Goal: Communication & Community: Connect with others

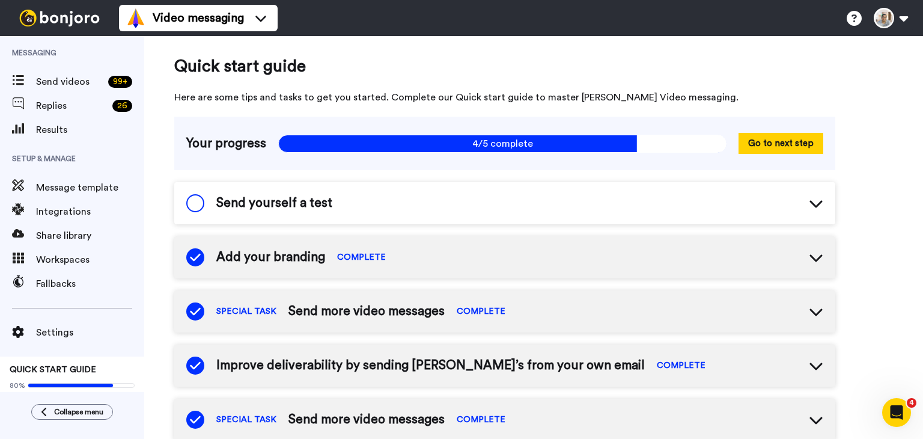
click at [197, 203] on span at bounding box center [195, 203] width 18 height 18
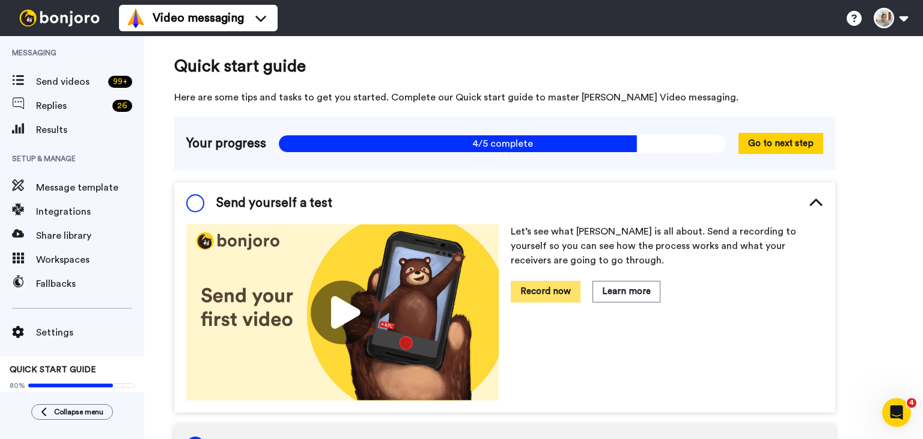
click at [553, 294] on button "Record now" at bounding box center [546, 291] width 70 height 21
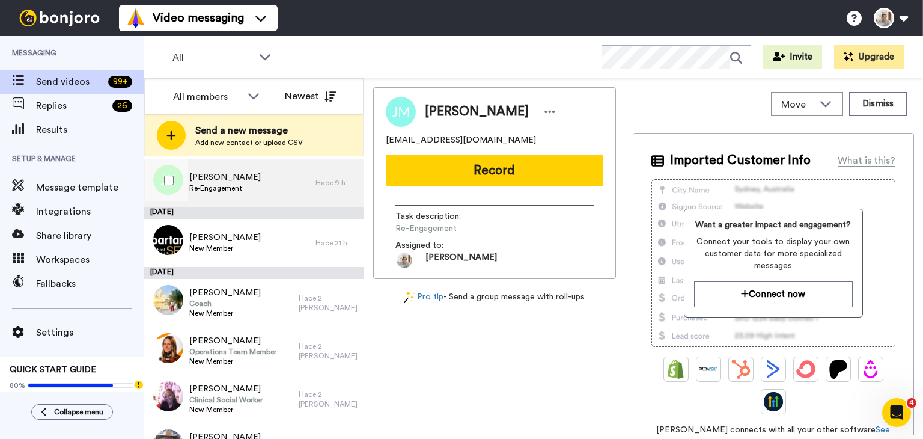
scroll to position [180, 0]
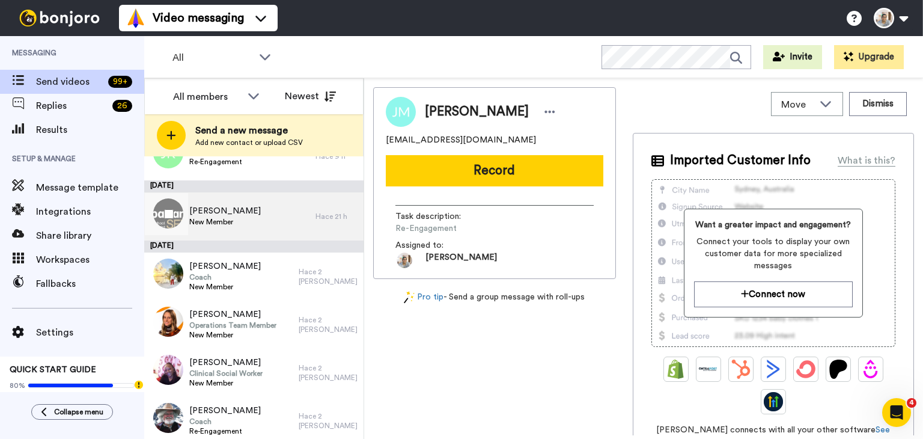
click at [240, 221] on span "New Member" at bounding box center [225, 222] width 72 height 10
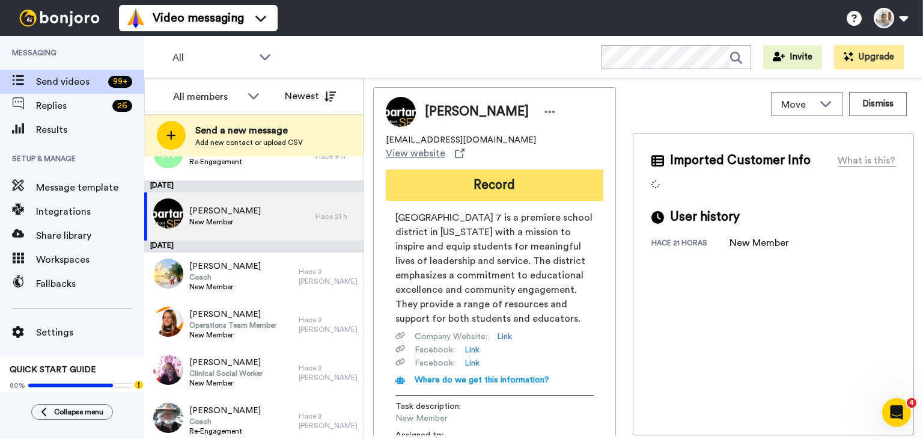
click at [469, 170] on button "Record" at bounding box center [495, 185] width 218 height 31
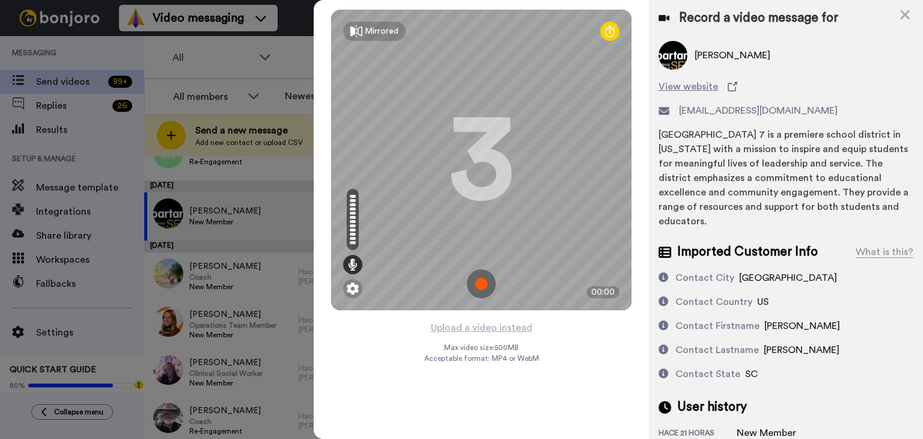
click at [911, 17] on div "Record a video message for Heather Barton View website hhbarton@spart7.org Spar…" at bounding box center [786, 225] width 274 height 450
click at [905, 17] on icon at bounding box center [905, 14] width 12 height 15
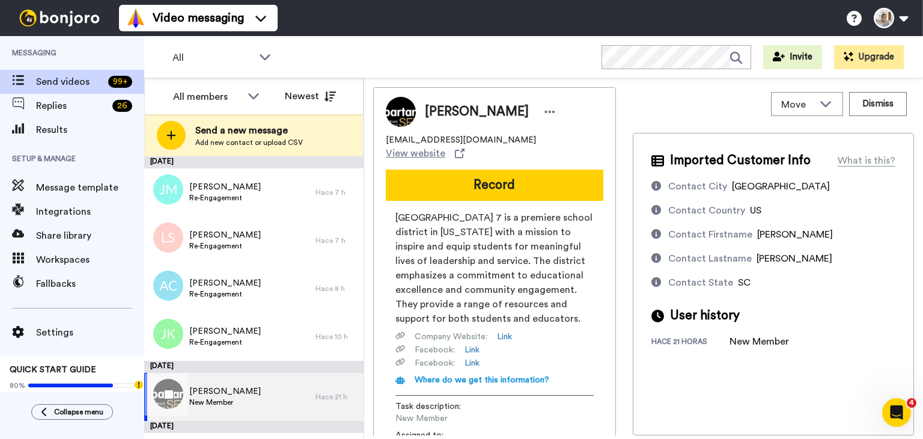
click at [257, 411] on div "Heather Barton New Member" at bounding box center [229, 397] width 171 height 48
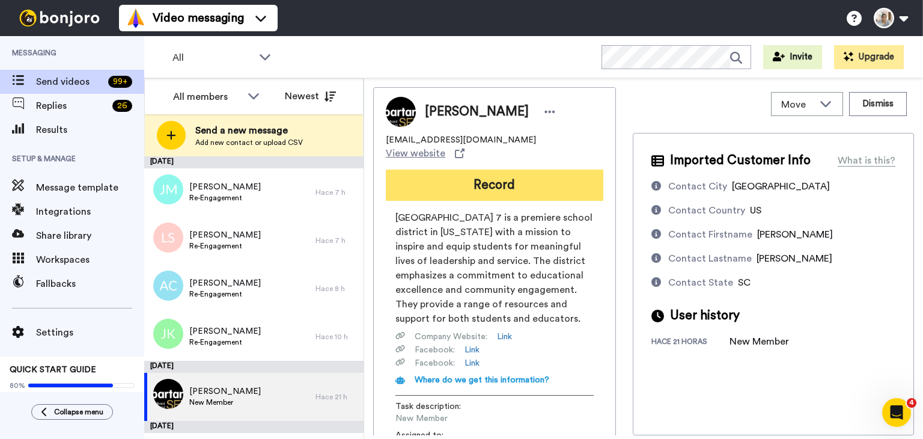
click at [453, 171] on button "Record" at bounding box center [495, 185] width 218 height 31
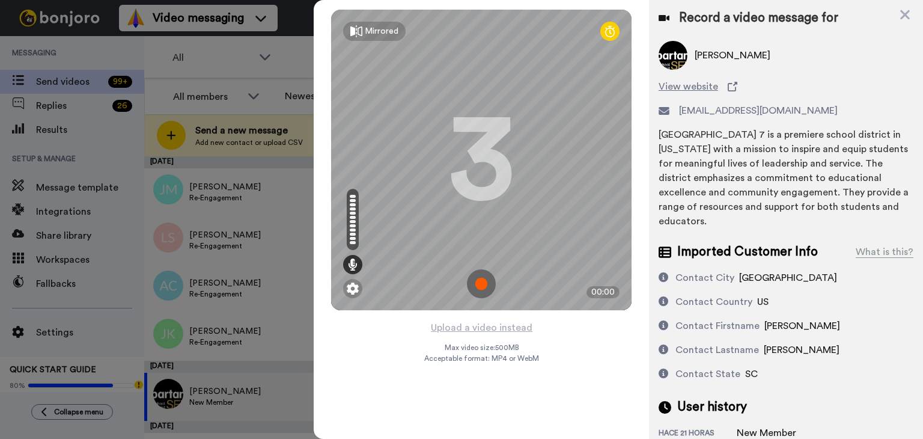
click at [481, 282] on img at bounding box center [481, 283] width 29 height 29
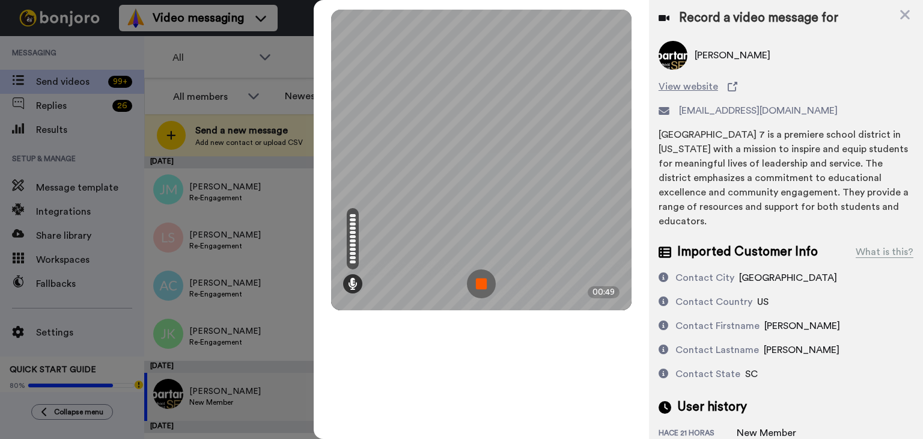
click at [481, 282] on img at bounding box center [481, 283] width 29 height 29
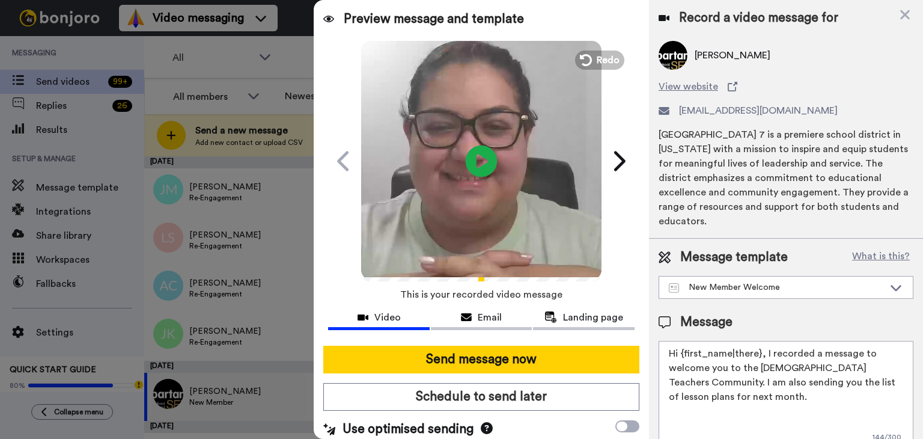
click at [479, 164] on icon "Play/Pause" at bounding box center [482, 160] width 32 height 57
click at [599, 63] on span "Redo" at bounding box center [609, 60] width 25 height 16
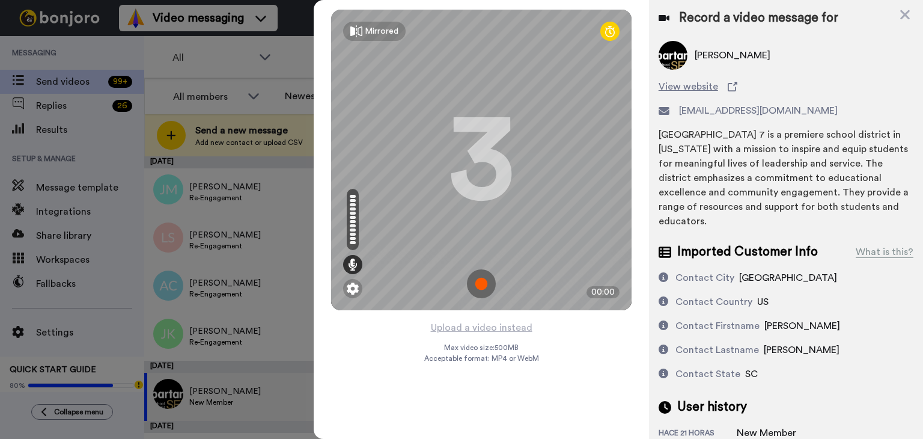
click at [453, 115] on div "3" at bounding box center [481, 160] width 66 height 90
drag, startPoint x: 448, startPoint y: 102, endPoint x: 617, endPoint y: 376, distance: 322.2
click at [617, 376] on div "Mirrored Redo 3 00:00 Upload a video instead Max video size: 500 MB Acceptable …" at bounding box center [481, 219] width 335 height 439
click at [476, 284] on img at bounding box center [481, 283] width 29 height 29
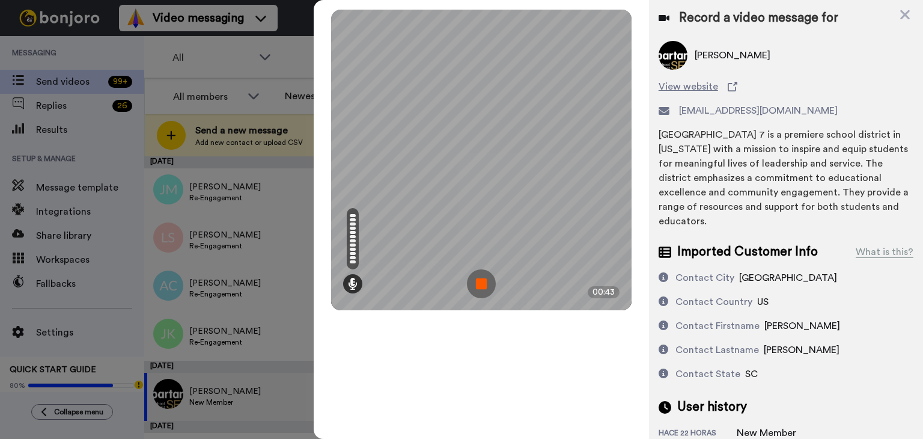
click at [477, 286] on img at bounding box center [481, 283] width 29 height 29
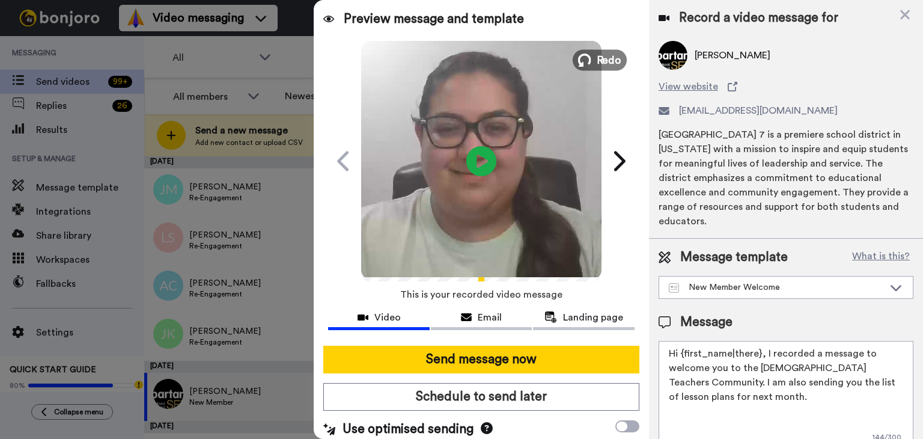
click at [605, 64] on span "Redo" at bounding box center [609, 60] width 25 height 16
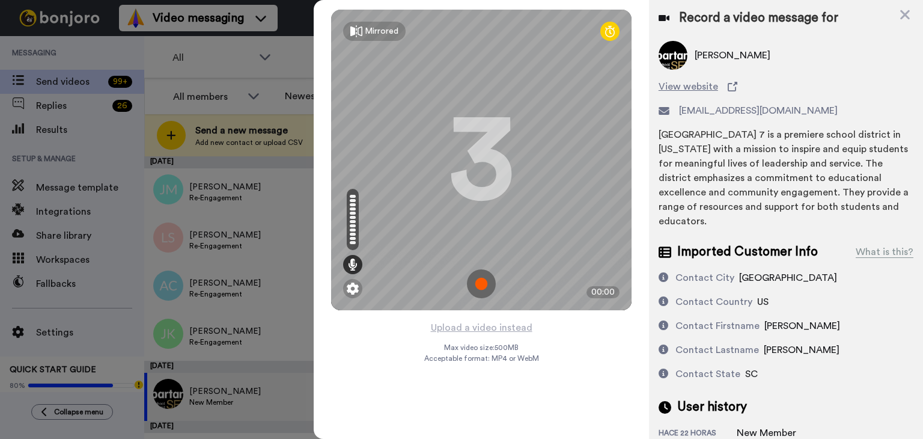
click at [483, 289] on img at bounding box center [481, 283] width 29 height 29
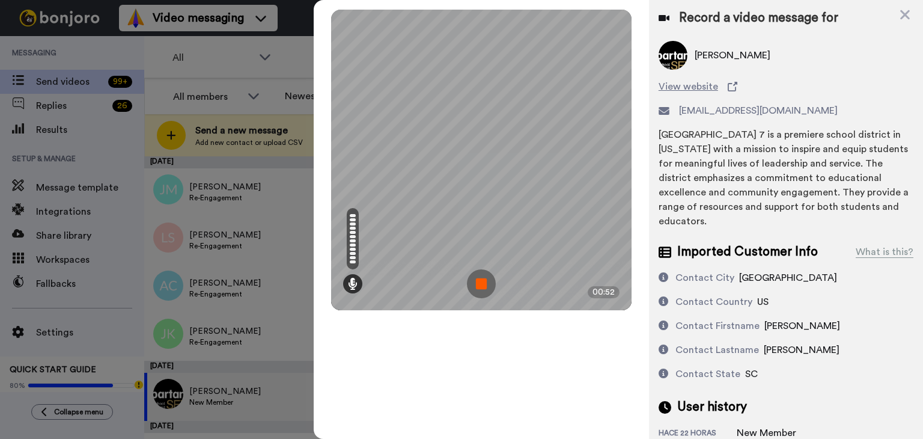
click at [483, 284] on img at bounding box center [481, 283] width 29 height 29
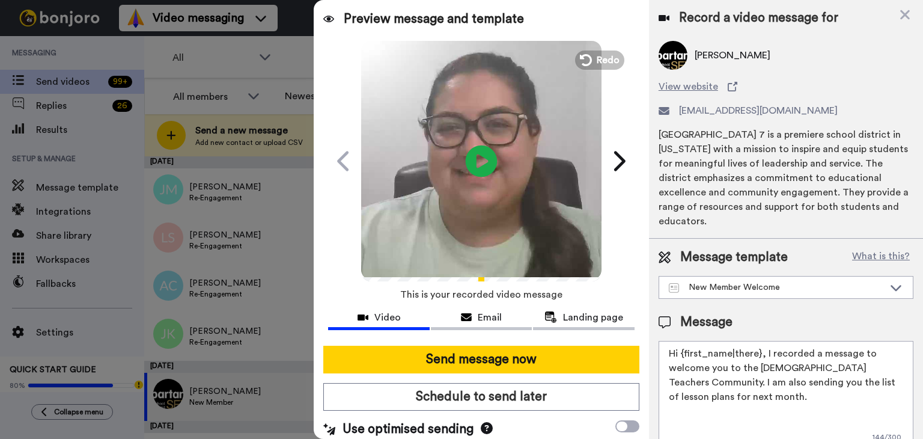
click at [477, 174] on icon at bounding box center [482, 161] width 32 height 32
click at [607, 56] on span "Redo" at bounding box center [609, 60] width 25 height 16
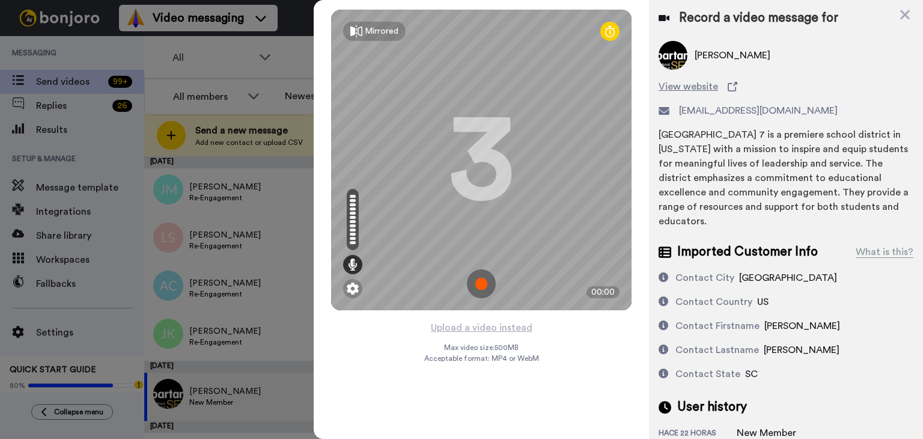
click at [481, 287] on img at bounding box center [481, 283] width 29 height 29
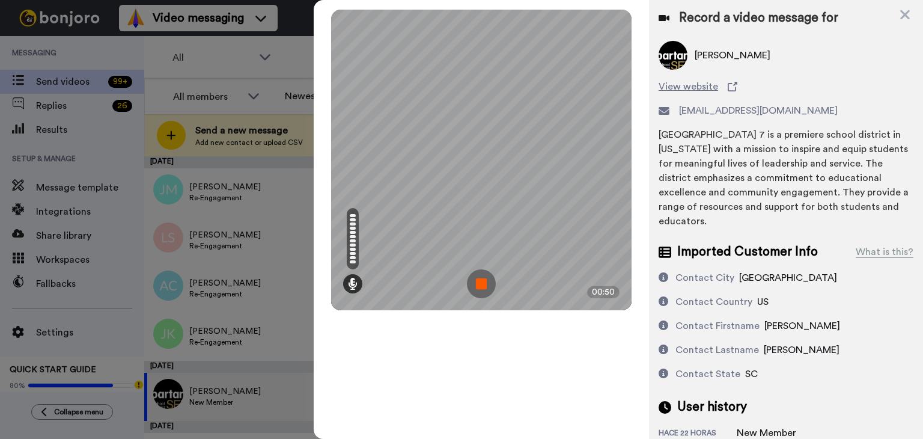
click at [481, 287] on img at bounding box center [481, 283] width 29 height 29
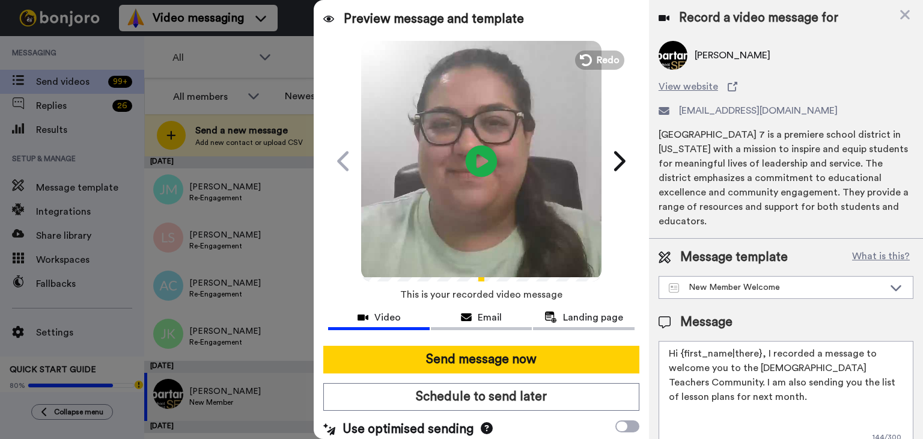
click at [473, 174] on icon at bounding box center [482, 161] width 32 height 32
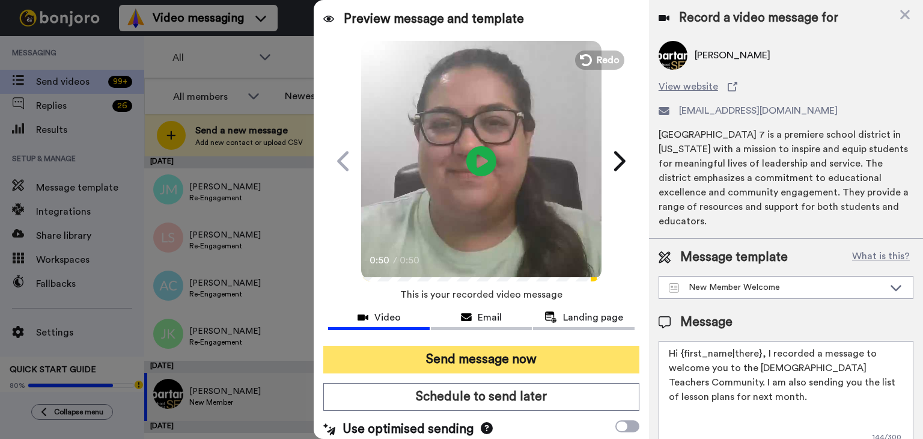
click at [510, 357] on button "Send message now" at bounding box center [481, 360] width 316 height 28
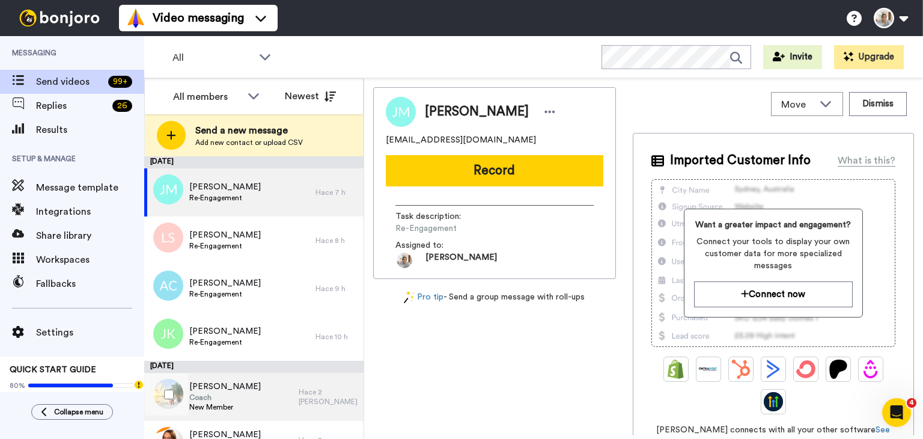
click at [251, 387] on div "[PERSON_NAME] Coach New Member" at bounding box center [221, 397] width 154 height 48
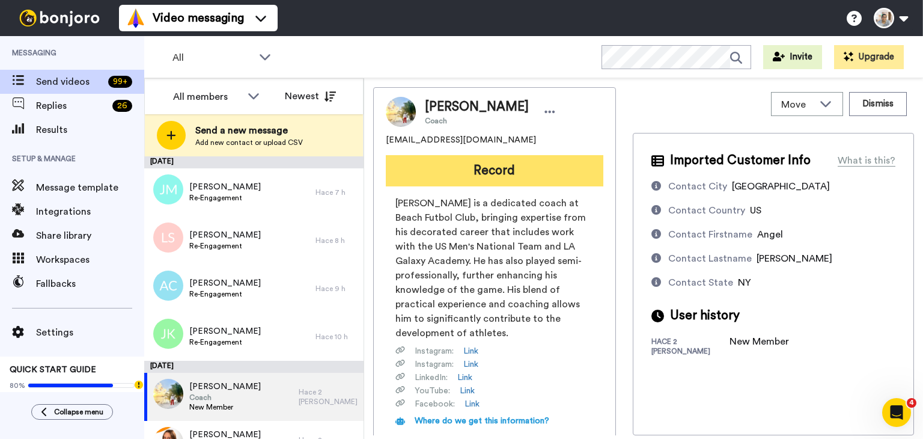
click at [492, 171] on button "Record" at bounding box center [495, 170] width 218 height 31
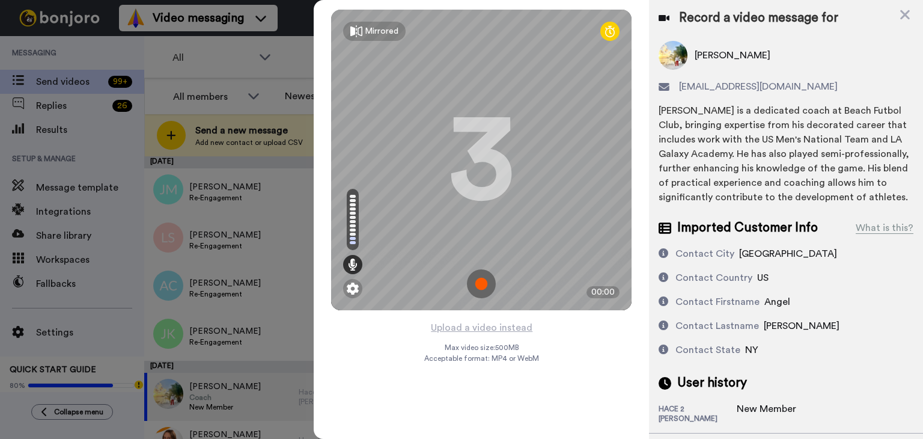
click at [478, 286] on img at bounding box center [481, 283] width 29 height 29
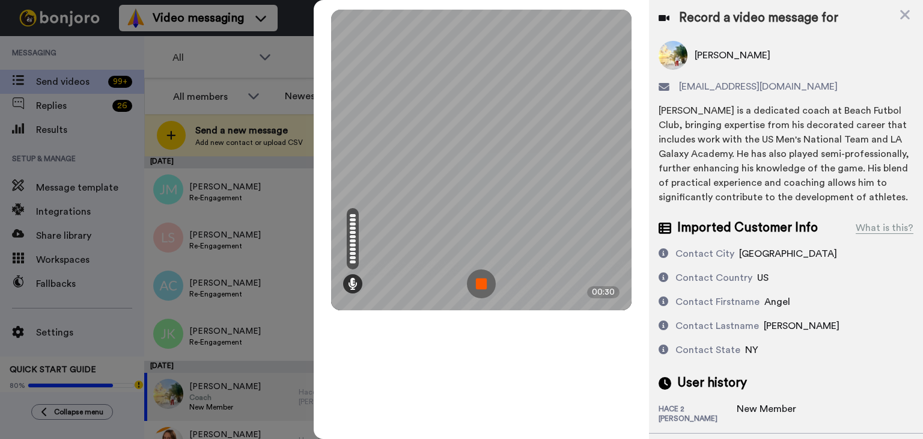
click at [478, 286] on img at bounding box center [481, 283] width 29 height 29
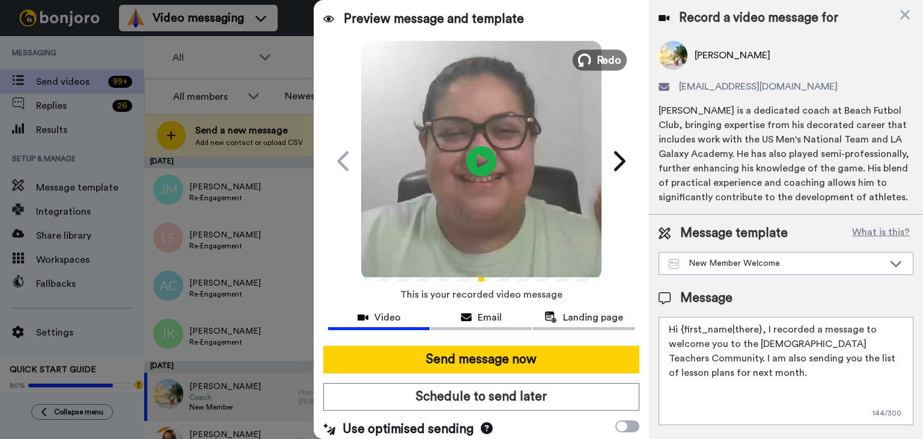
click at [616, 60] on span "Redo" at bounding box center [609, 60] width 25 height 16
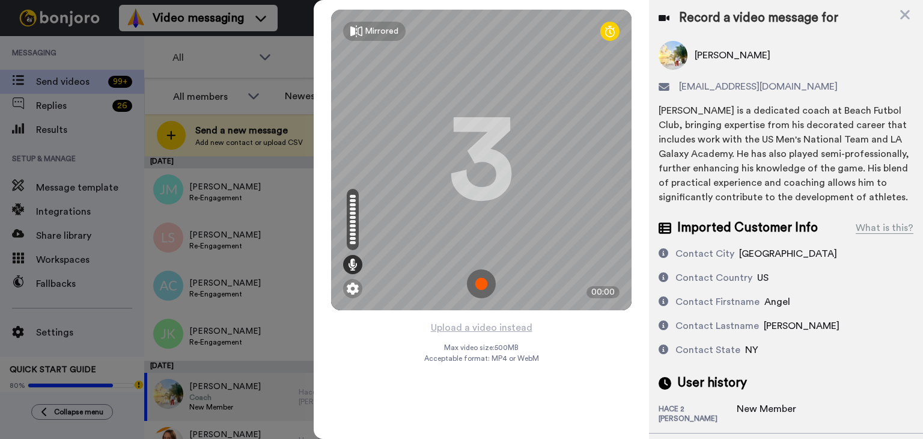
click at [483, 283] on img at bounding box center [481, 283] width 29 height 29
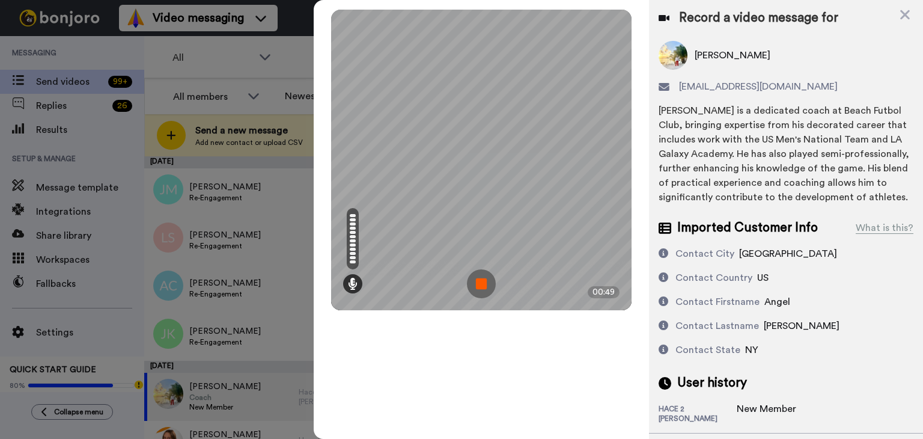
click at [488, 292] on img at bounding box center [481, 283] width 29 height 29
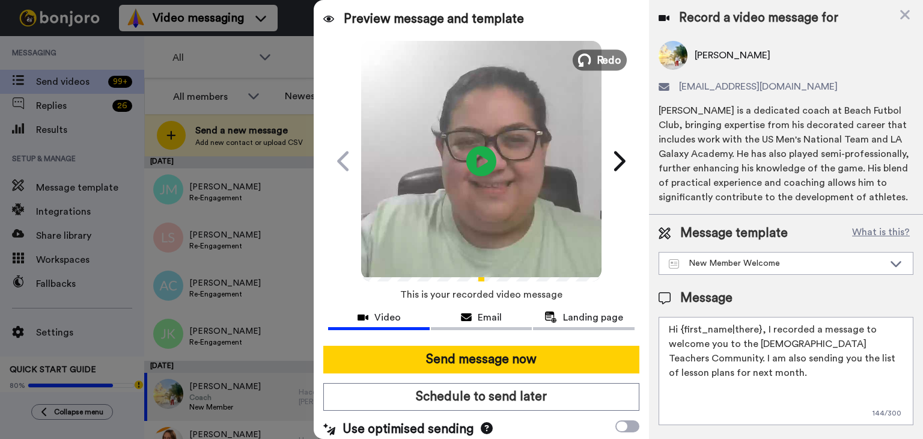
click at [585, 55] on icon at bounding box center [584, 60] width 13 height 13
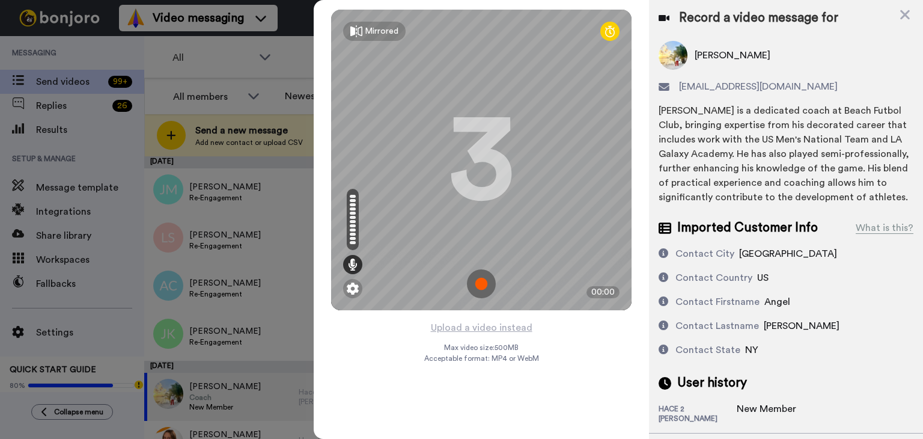
click at [480, 284] on img at bounding box center [481, 283] width 29 height 29
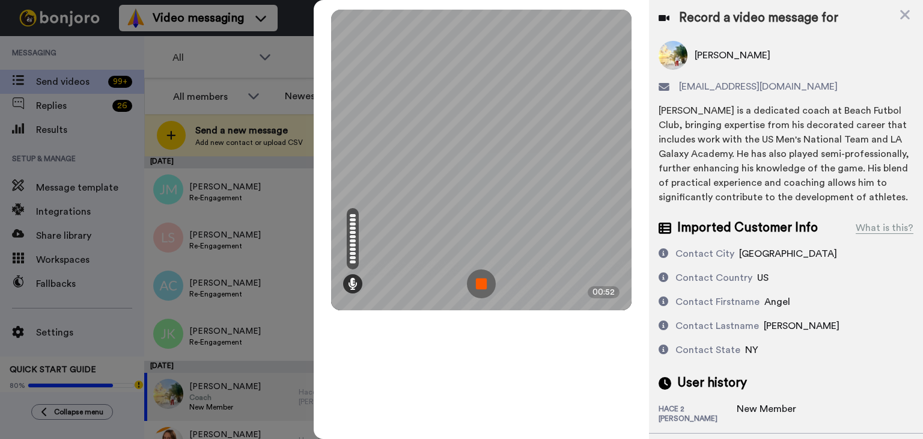
click at [480, 284] on img at bounding box center [481, 283] width 29 height 29
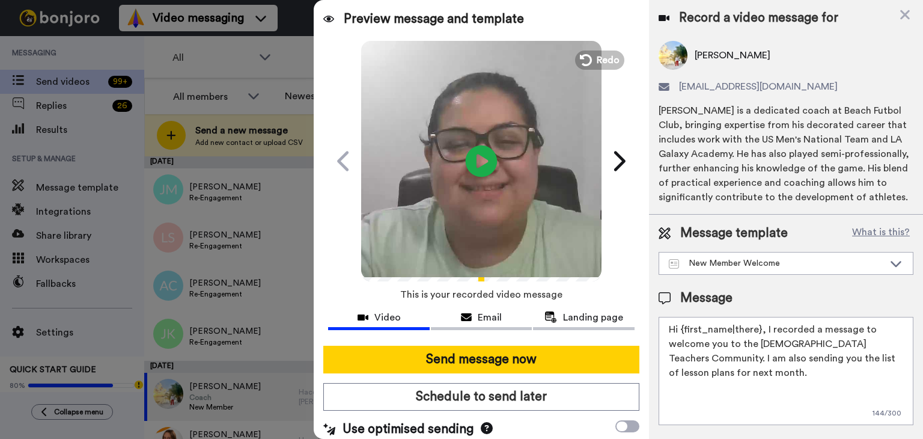
click at [484, 169] on icon at bounding box center [482, 161] width 32 height 32
click at [603, 60] on span "Redo" at bounding box center [609, 60] width 25 height 16
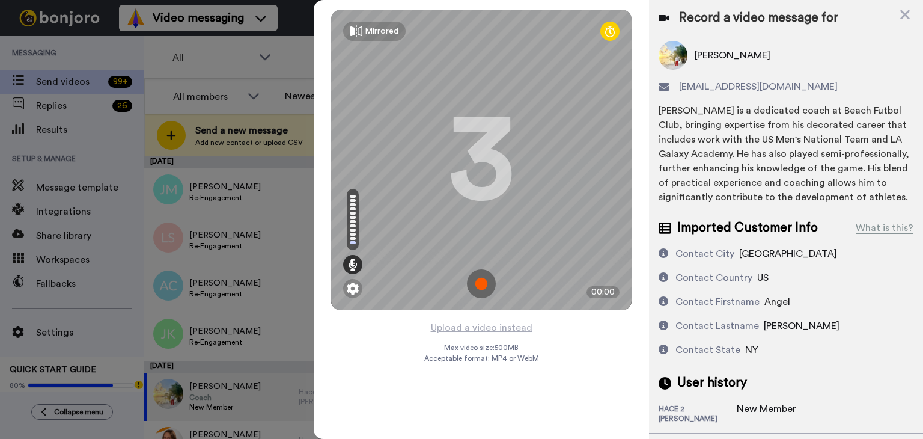
click at [481, 288] on img at bounding box center [481, 283] width 29 height 29
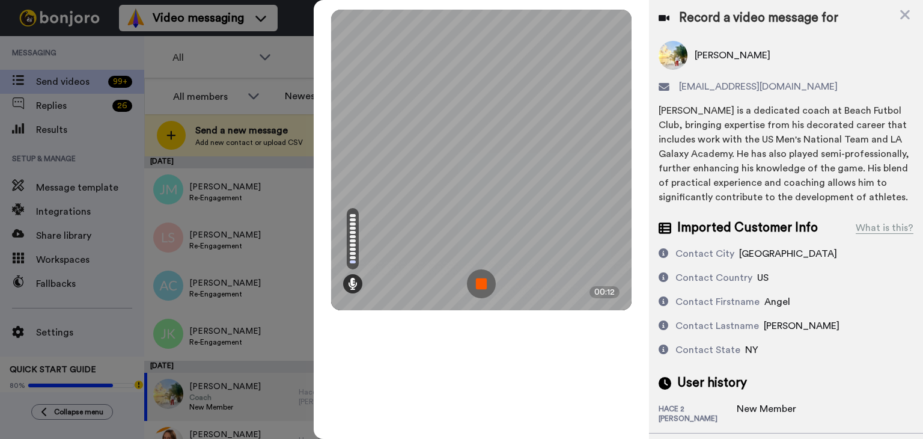
click at [472, 278] on img at bounding box center [481, 283] width 29 height 29
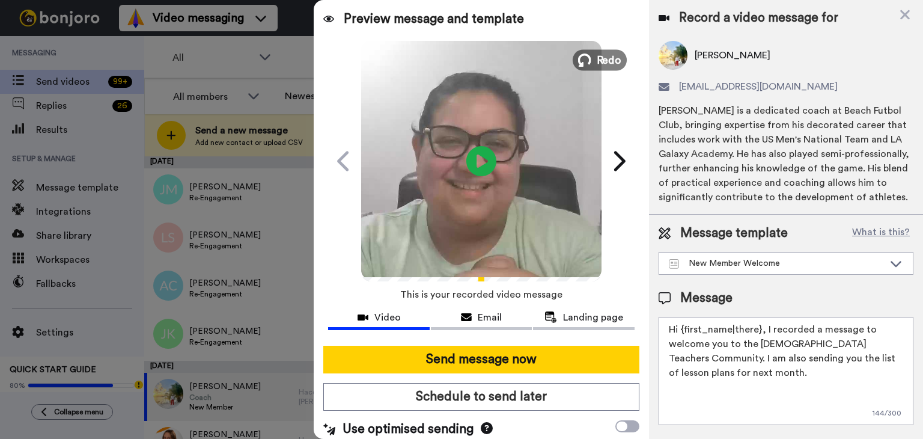
click at [588, 64] on button "Redo" at bounding box center [600, 59] width 54 height 21
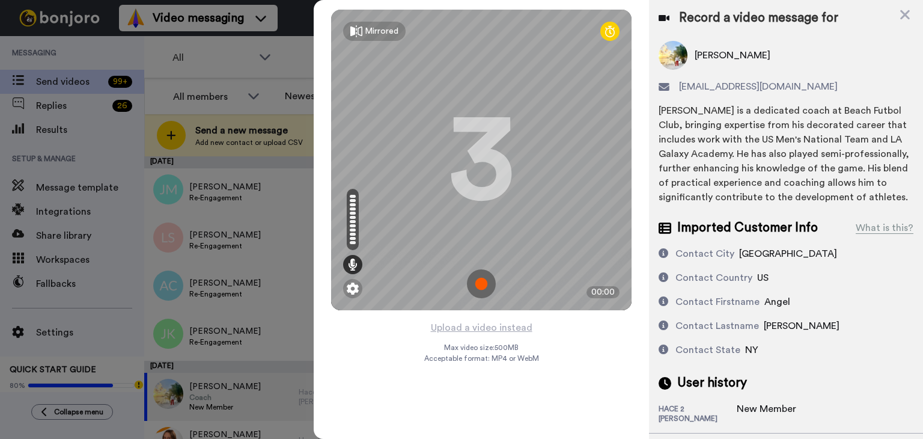
click at [483, 284] on img at bounding box center [481, 283] width 29 height 29
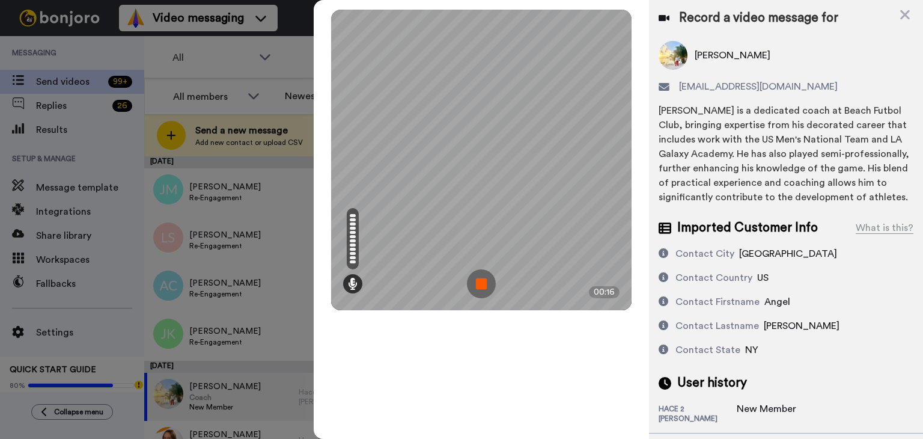
click at [483, 284] on img at bounding box center [481, 283] width 29 height 29
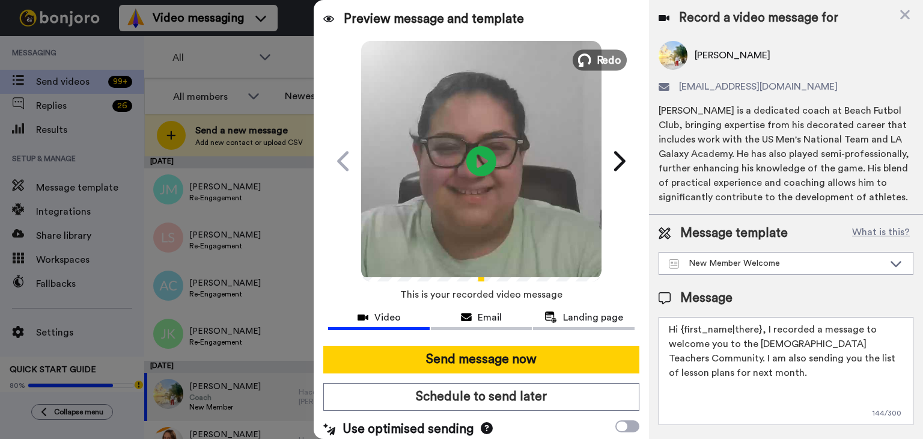
click at [603, 63] on span "Redo" at bounding box center [609, 60] width 25 height 16
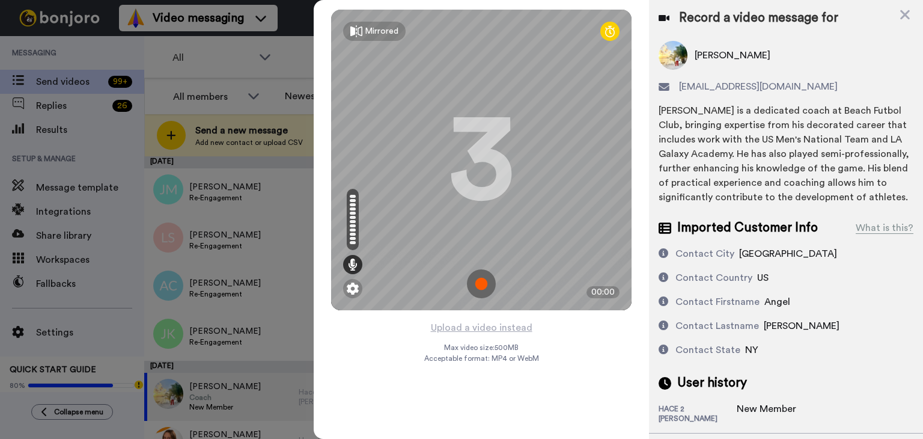
click at [476, 286] on img at bounding box center [481, 283] width 29 height 29
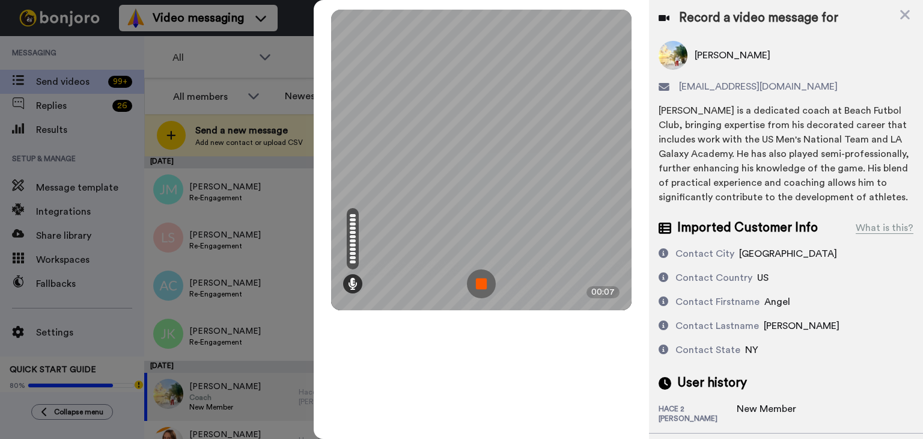
click at [476, 277] on img at bounding box center [481, 283] width 29 height 29
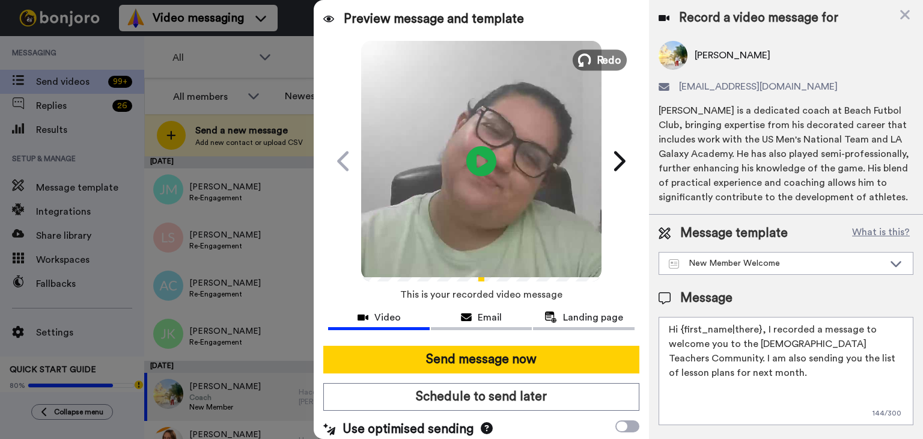
drag, startPoint x: 587, startPoint y: 54, endPoint x: 583, endPoint y: 75, distance: 22.0
click at [587, 54] on icon at bounding box center [584, 60] width 13 height 13
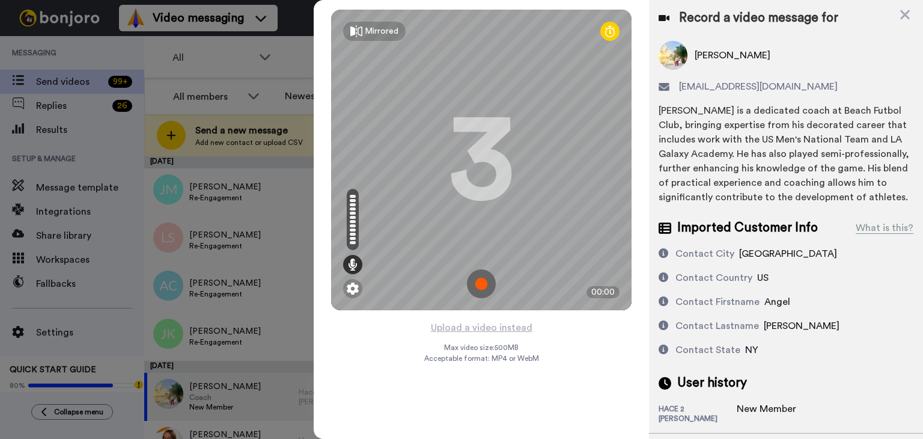
click at [476, 281] on img at bounding box center [481, 283] width 29 height 29
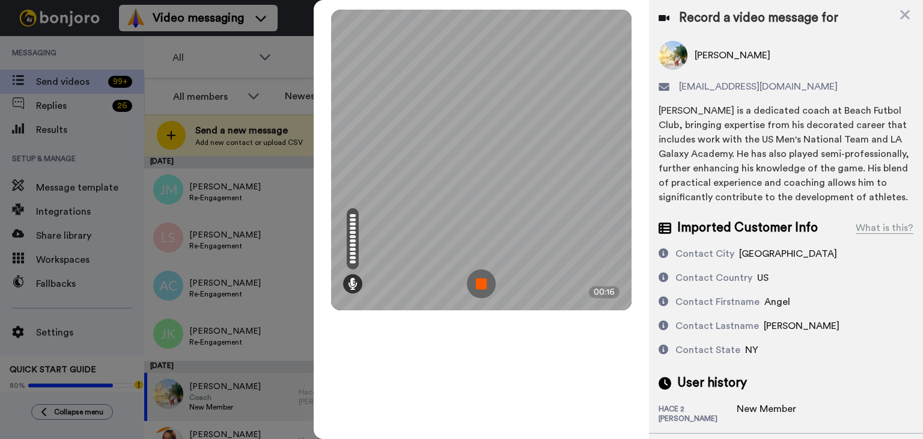
click at [476, 280] on img at bounding box center [481, 283] width 29 height 29
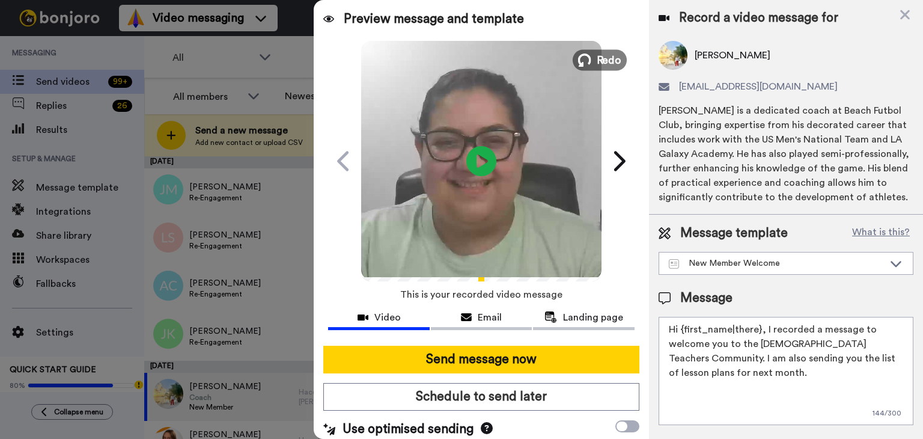
click at [589, 56] on button "Redo" at bounding box center [600, 59] width 54 height 21
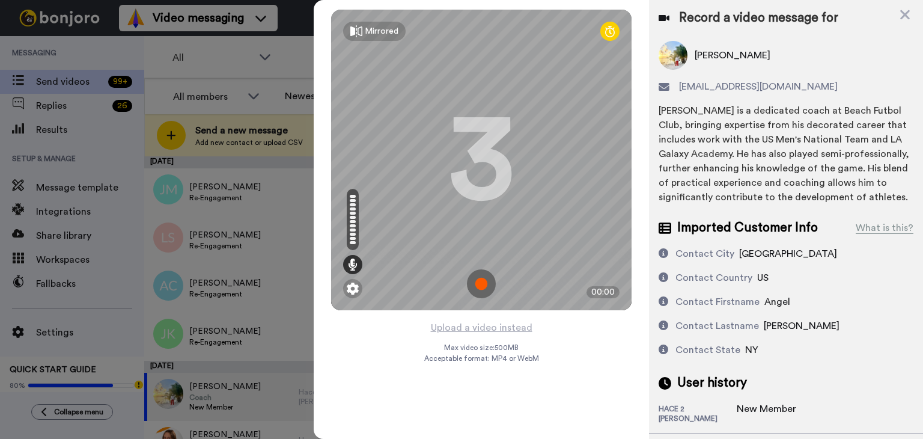
click at [485, 283] on img at bounding box center [481, 283] width 29 height 29
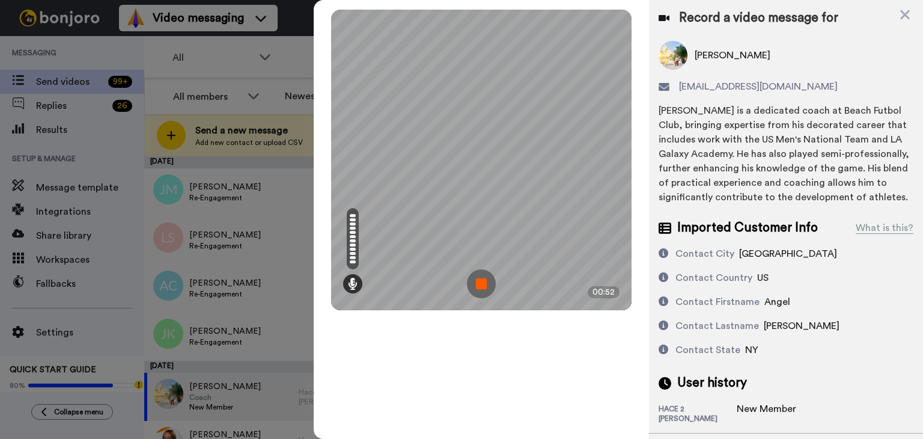
click at [488, 283] on img at bounding box center [481, 283] width 29 height 29
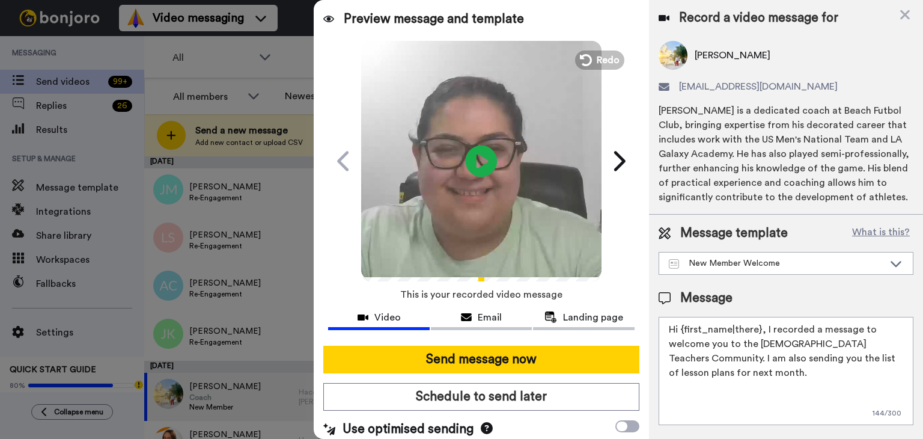
click at [481, 160] on icon "Play/Pause" at bounding box center [482, 160] width 32 height 57
click at [477, 167] on icon at bounding box center [482, 161] width 32 height 32
click at [589, 60] on button "Redo" at bounding box center [600, 59] width 54 height 21
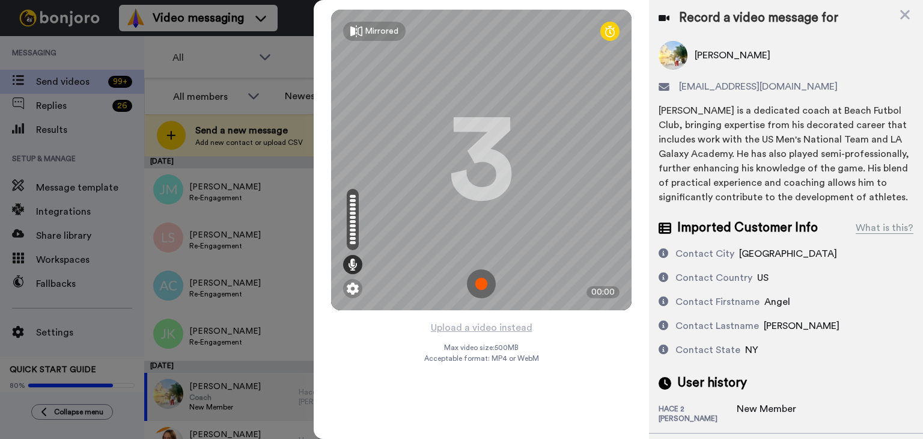
click at [481, 288] on img at bounding box center [481, 283] width 29 height 29
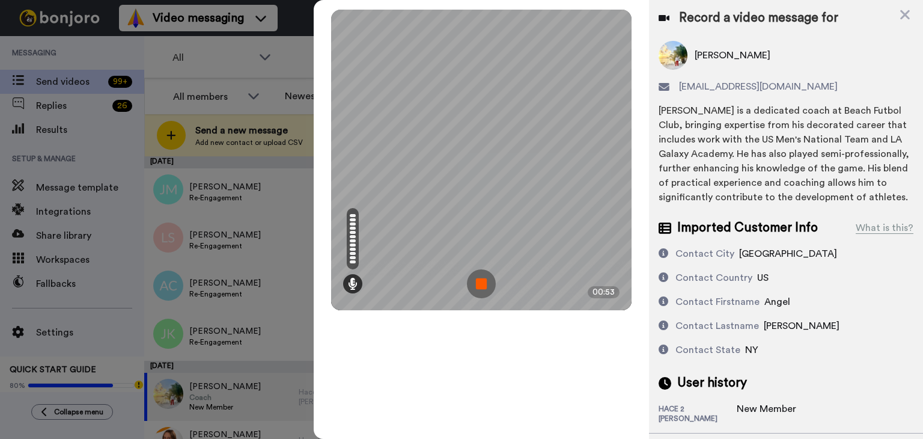
click at [476, 280] on img at bounding box center [481, 283] width 29 height 29
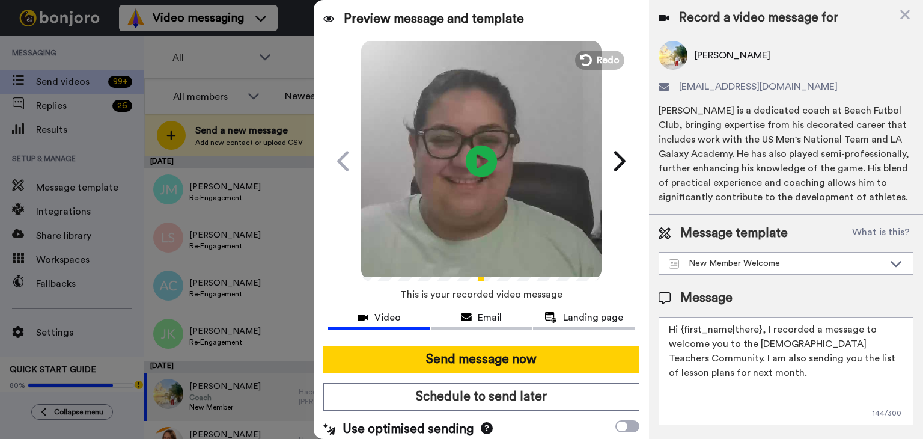
click at [486, 157] on icon at bounding box center [482, 161] width 32 height 32
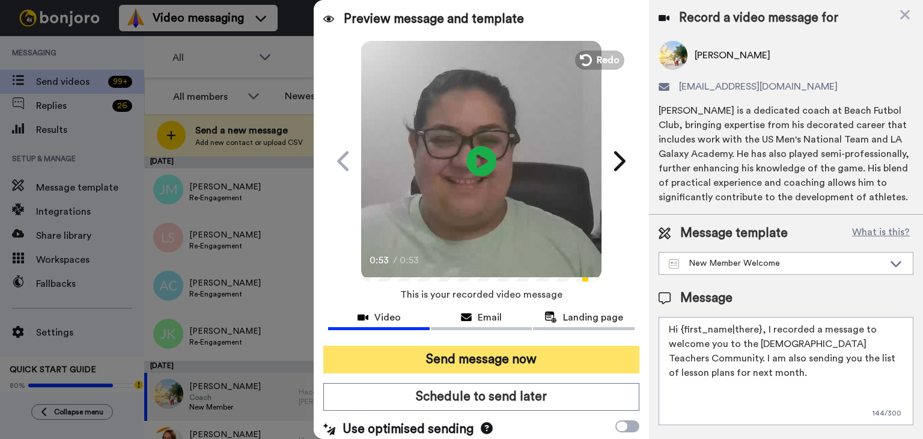
click at [482, 356] on button "Send message now" at bounding box center [481, 360] width 316 height 28
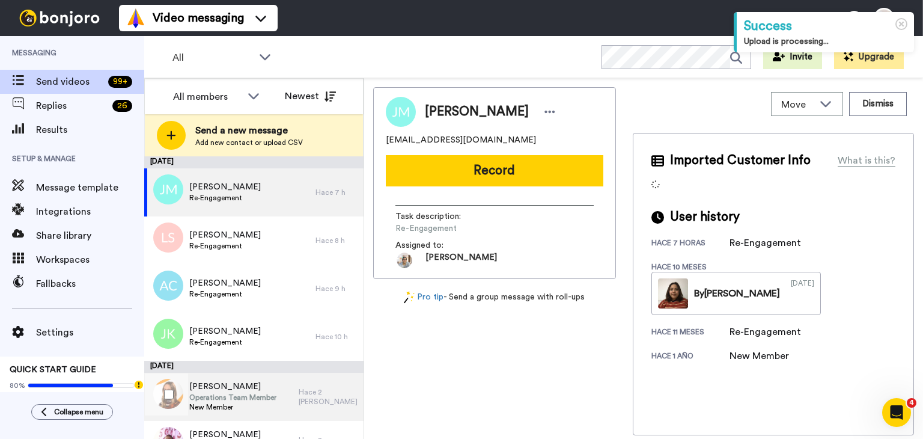
click at [249, 400] on span "Operations Team Member" at bounding box center [232, 398] width 87 height 10
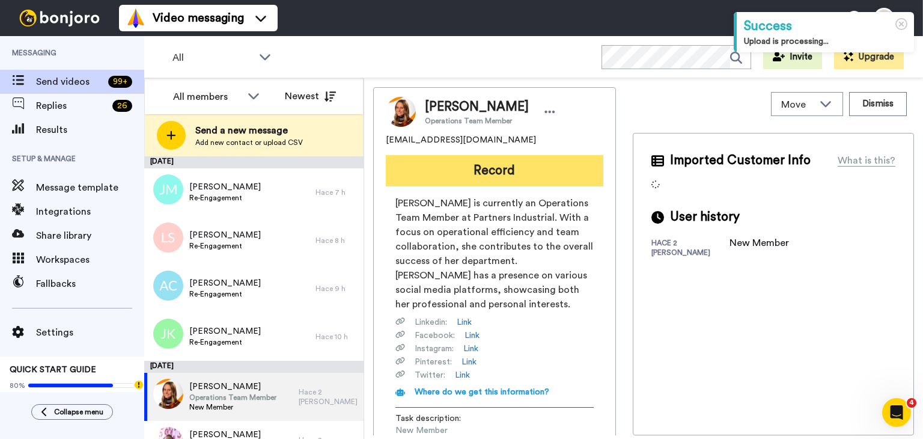
click at [512, 161] on button "Record" at bounding box center [495, 170] width 218 height 31
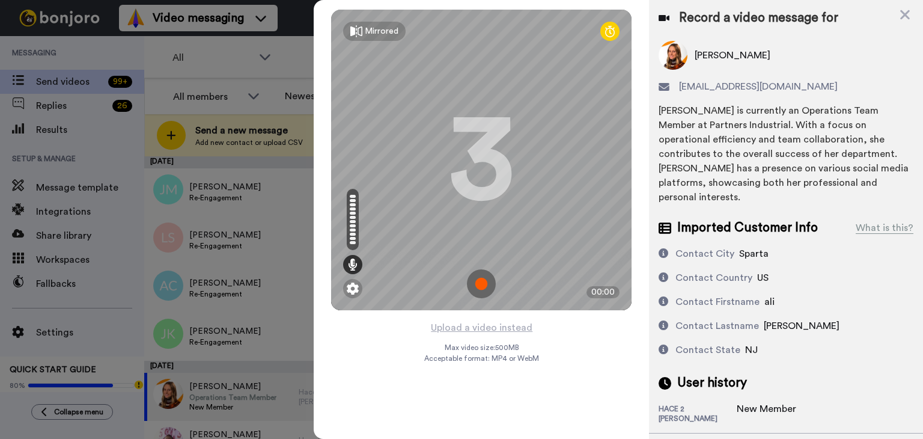
click at [480, 282] on img at bounding box center [481, 283] width 29 height 29
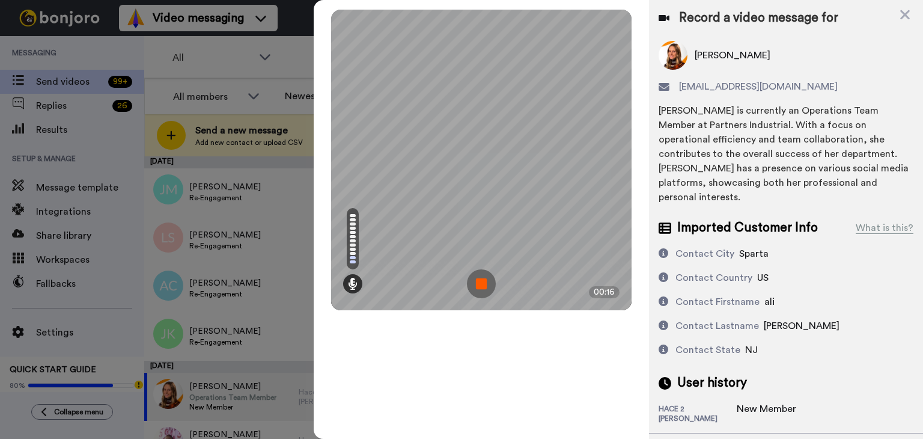
click at [479, 281] on img at bounding box center [481, 283] width 29 height 29
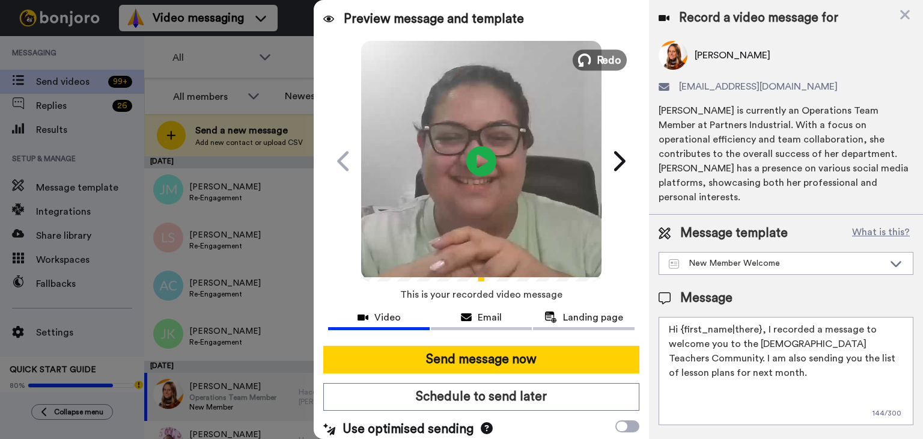
click at [597, 63] on span "Redo" at bounding box center [609, 60] width 25 height 16
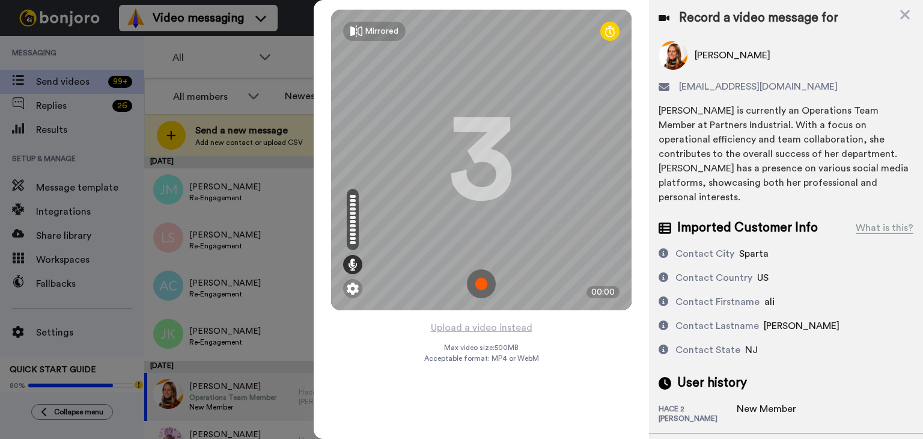
click at [477, 283] on img at bounding box center [481, 283] width 29 height 29
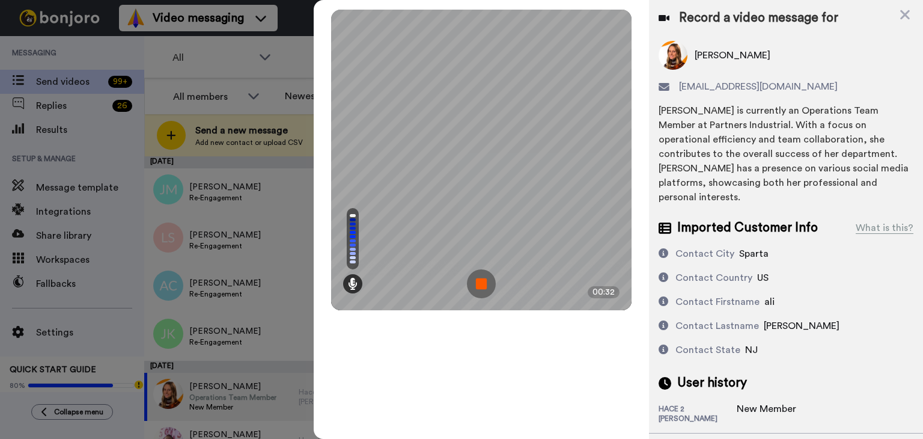
click at [477, 283] on img at bounding box center [481, 283] width 29 height 29
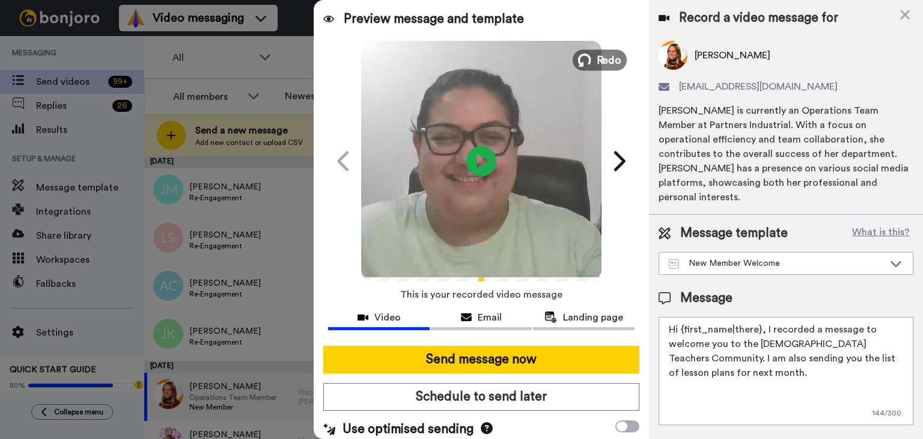
click at [600, 57] on span "Redo" at bounding box center [609, 60] width 25 height 16
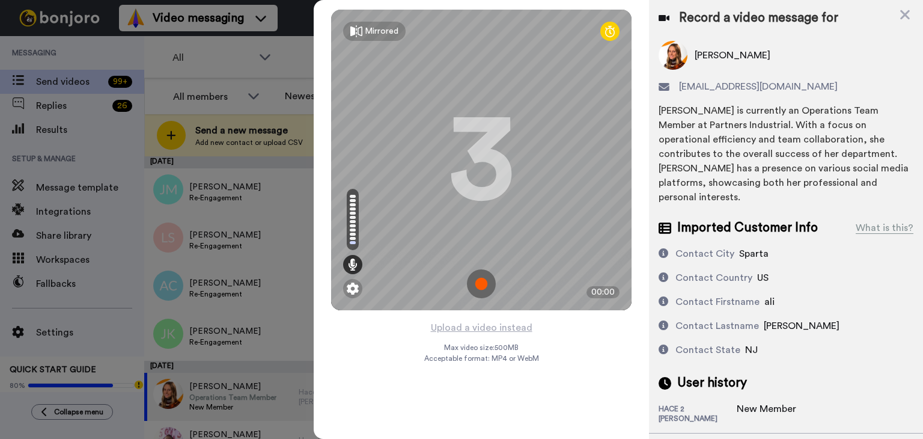
click at [480, 280] on img at bounding box center [481, 283] width 29 height 29
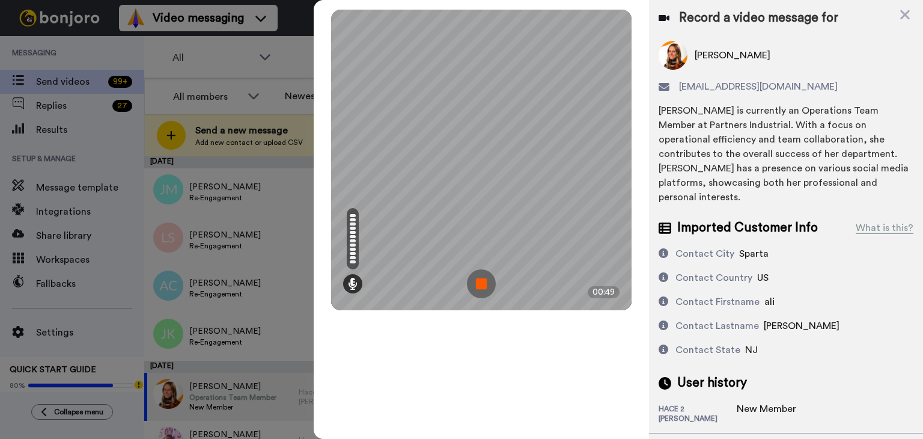
click at [480, 280] on img at bounding box center [481, 283] width 29 height 29
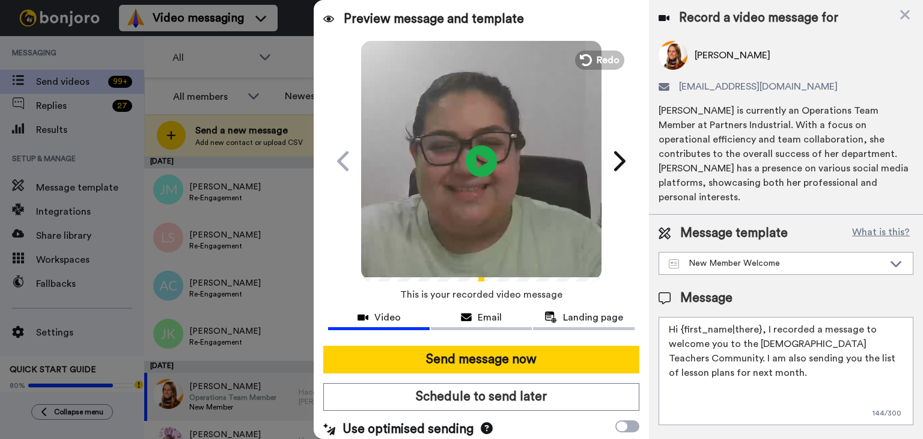
click at [489, 165] on icon at bounding box center [482, 161] width 32 height 32
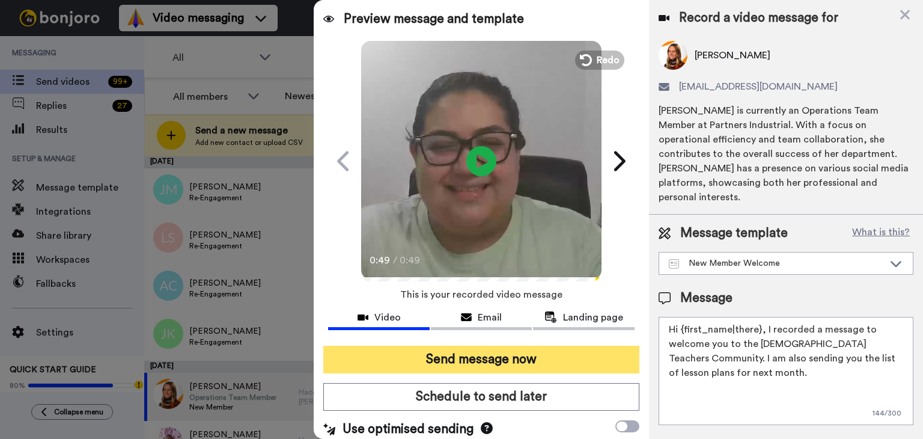
click at [489, 355] on button "Send message now" at bounding box center [481, 360] width 316 height 28
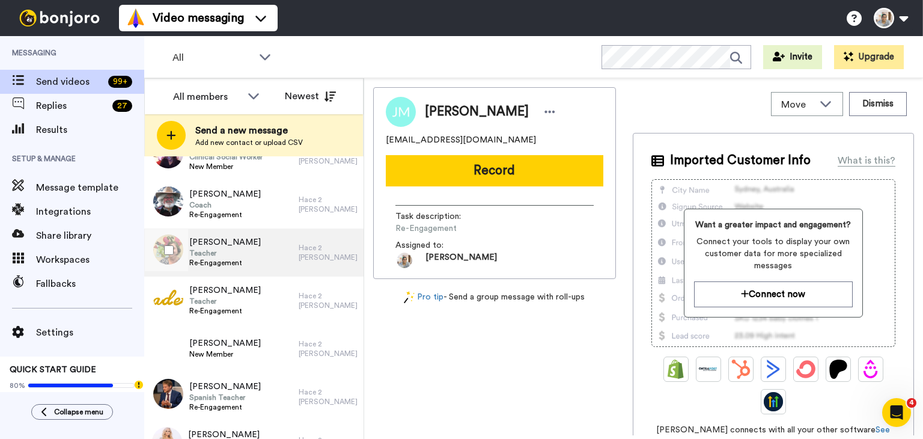
scroll to position [180, 0]
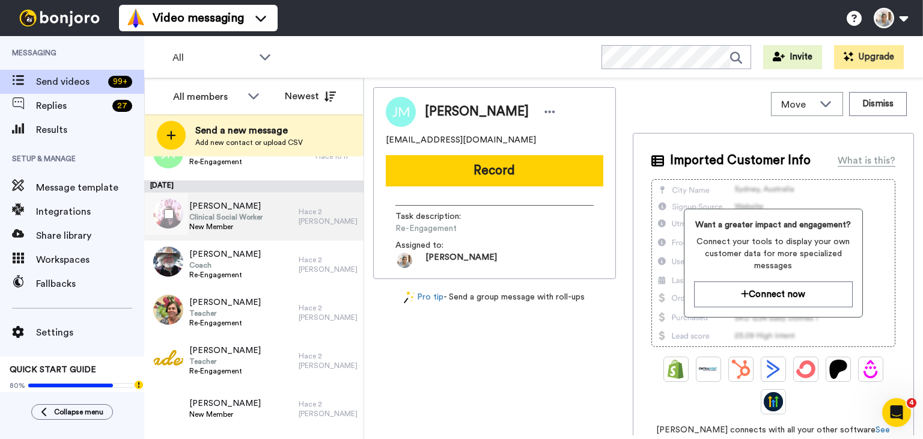
click at [244, 213] on span "Clinical Social Worker" at bounding box center [225, 217] width 73 height 10
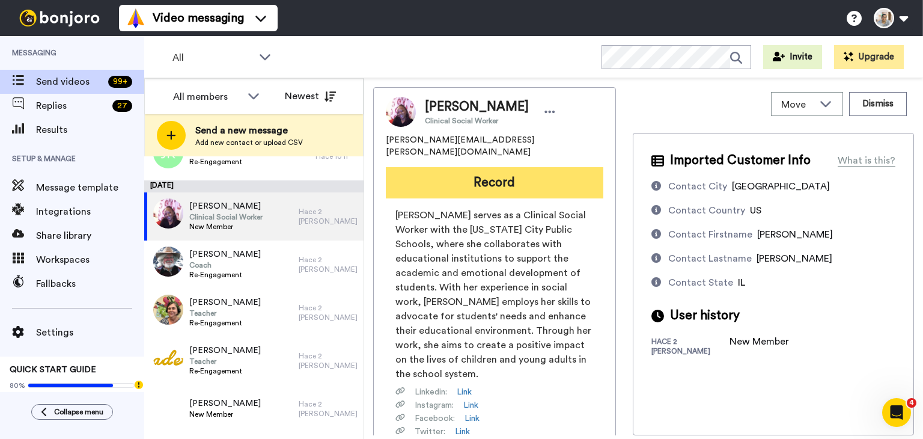
click at [462, 171] on button "Record" at bounding box center [495, 182] width 218 height 31
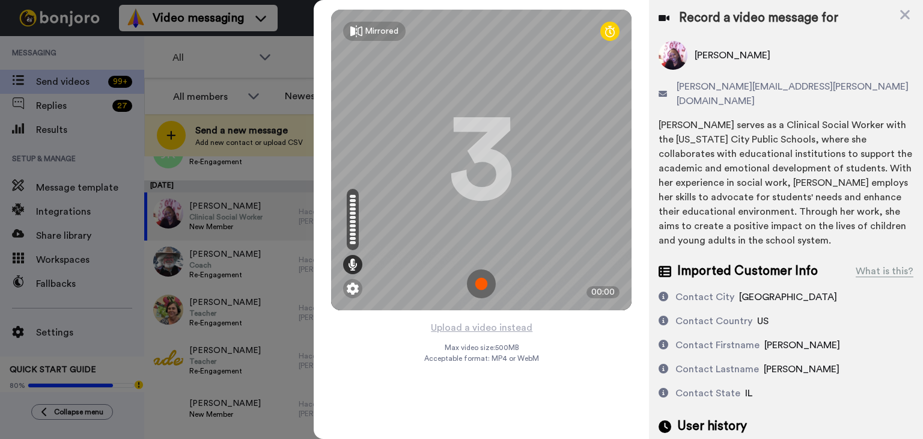
click at [481, 290] on img at bounding box center [481, 283] width 29 height 29
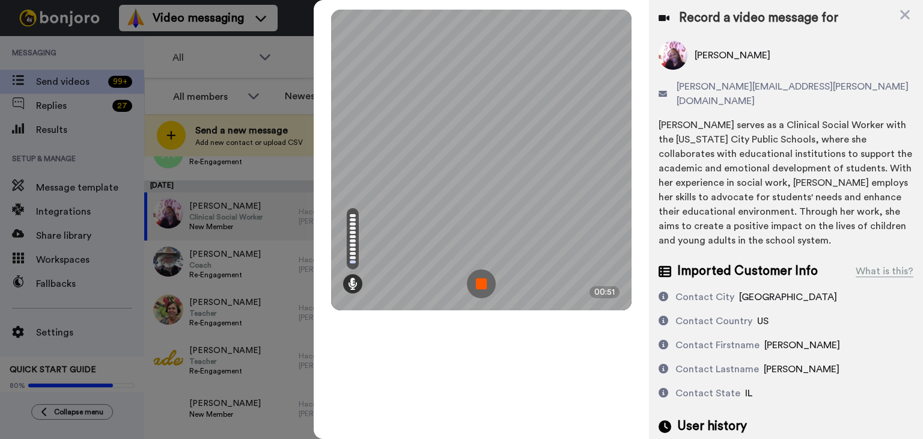
click at [481, 290] on img at bounding box center [481, 283] width 29 height 29
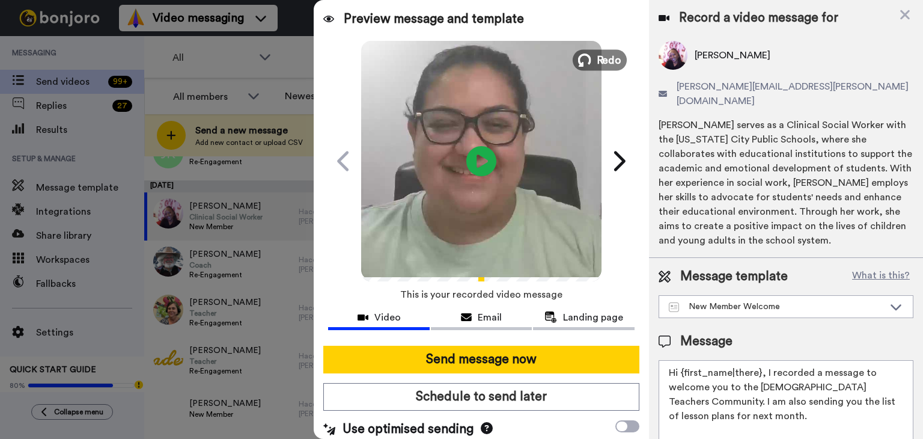
click at [606, 55] on span "Redo" at bounding box center [609, 60] width 25 height 16
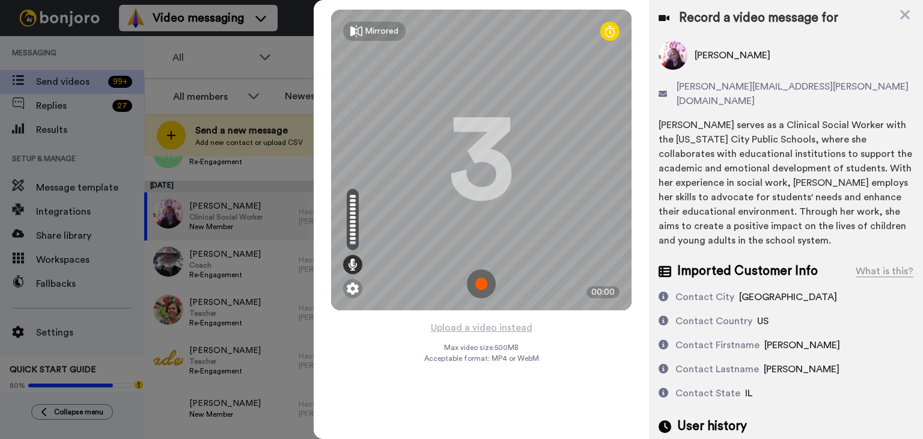
click at [479, 281] on img at bounding box center [481, 283] width 29 height 29
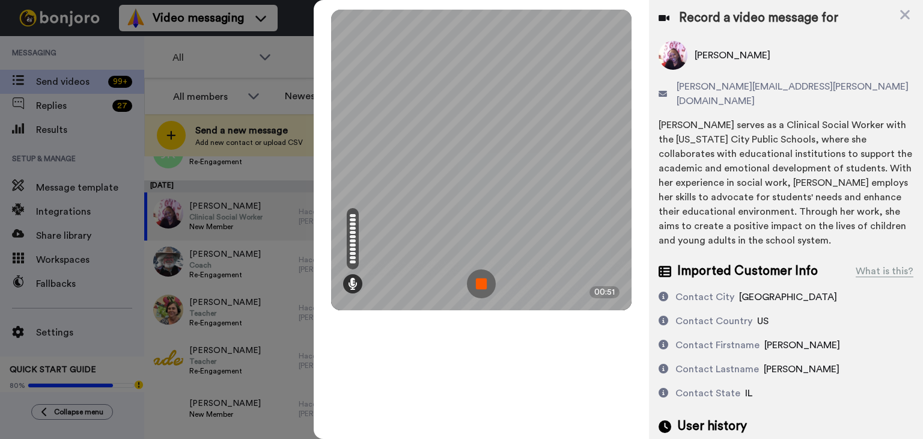
click at [479, 281] on img at bounding box center [481, 283] width 29 height 29
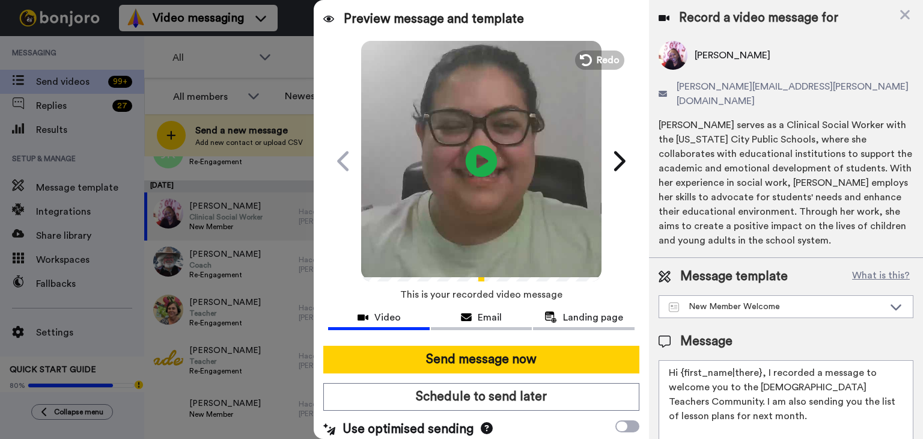
click at [480, 164] on icon "Play/Pause" at bounding box center [482, 160] width 32 height 57
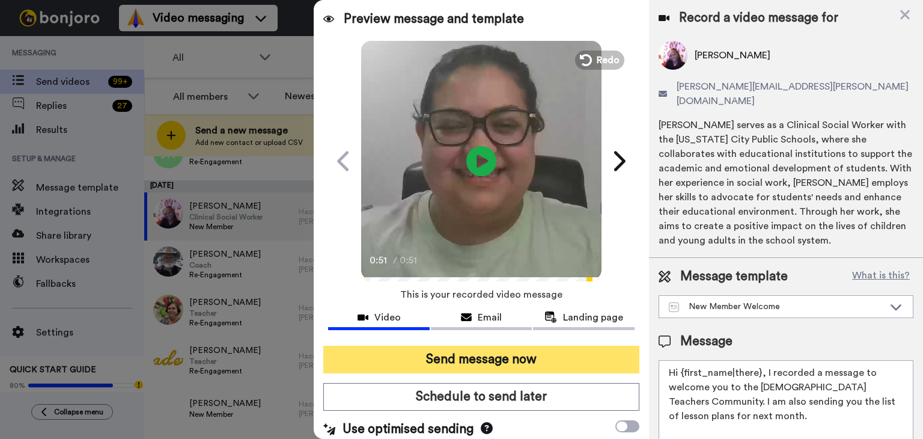
click at [468, 358] on button "Send message now" at bounding box center [481, 360] width 316 height 28
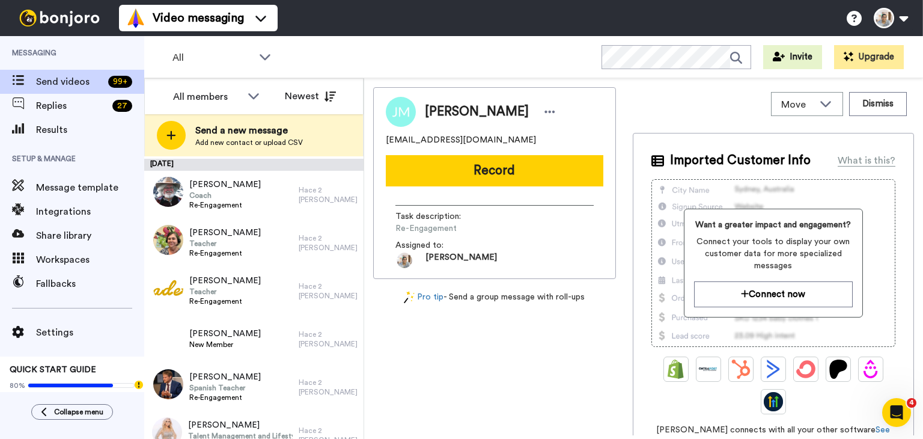
scroll to position [240, 0]
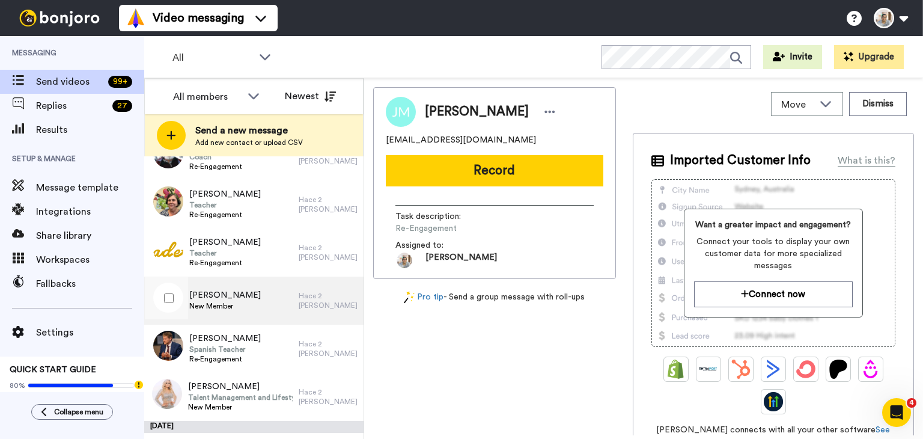
click at [221, 302] on span "New Member" at bounding box center [225, 306] width 72 height 10
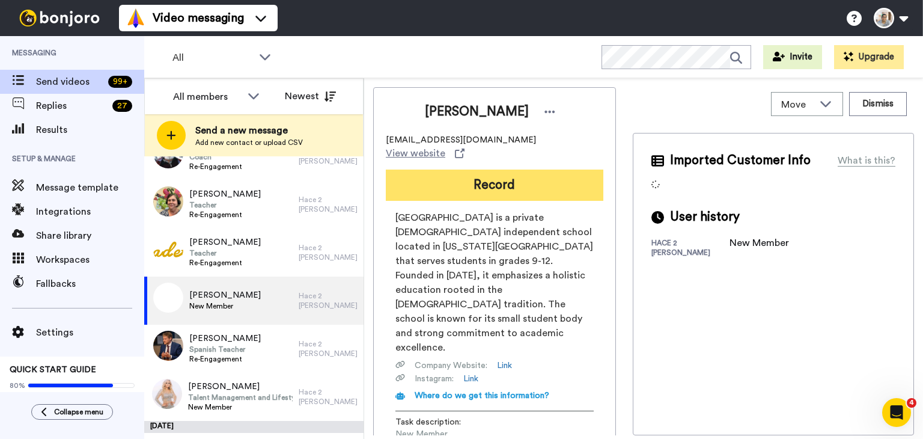
click at [483, 176] on button "Record" at bounding box center [495, 185] width 218 height 31
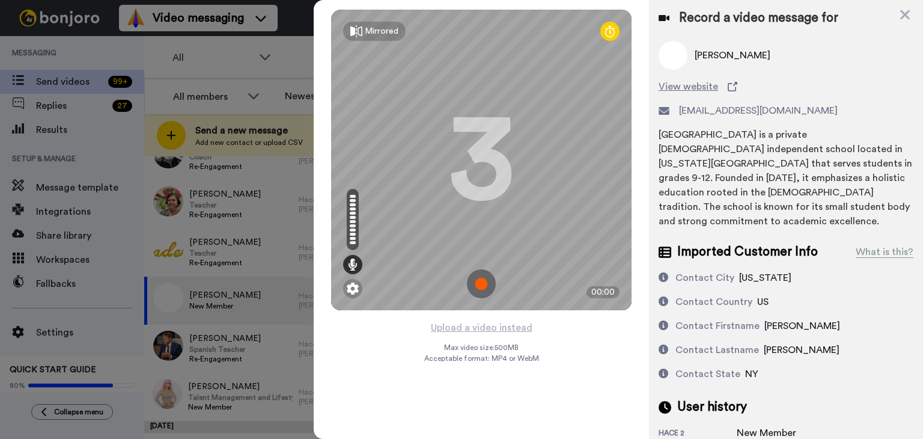
click at [492, 269] on img at bounding box center [481, 283] width 29 height 29
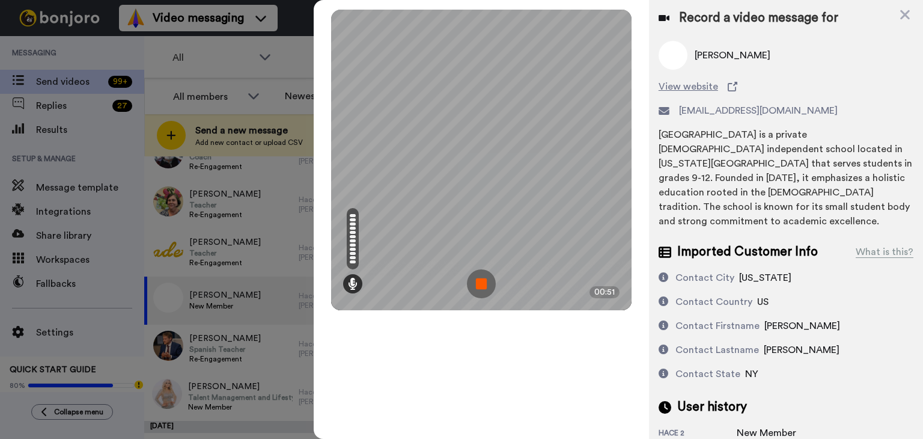
click at [485, 275] on img at bounding box center [481, 283] width 29 height 29
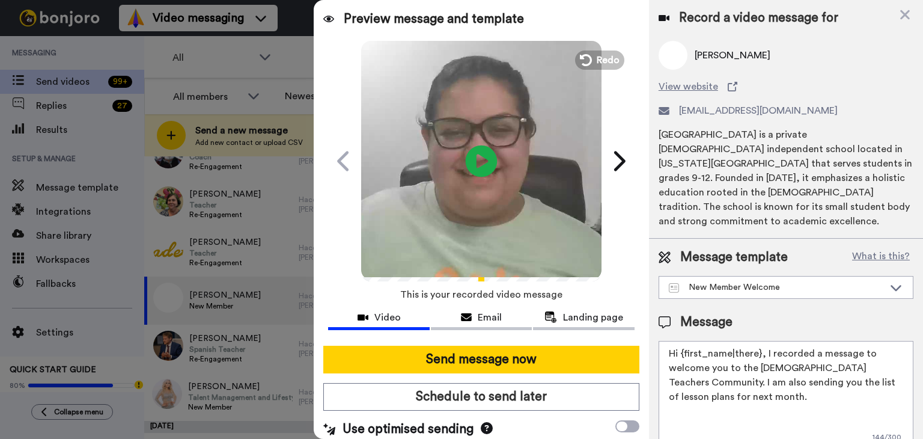
drag, startPoint x: 488, startPoint y: 158, endPoint x: 480, endPoint y: 169, distance: 13.5
click at [482, 167] on icon at bounding box center [482, 161] width 32 height 32
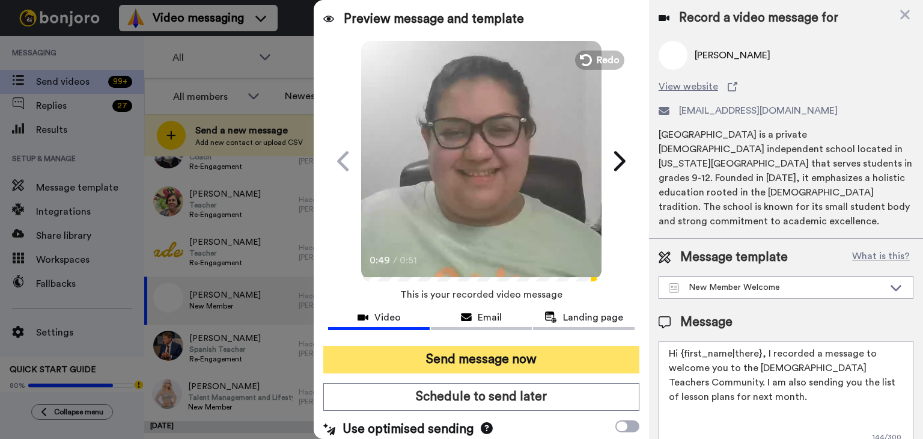
click at [481, 356] on button "Send message now" at bounding box center [481, 360] width 316 height 28
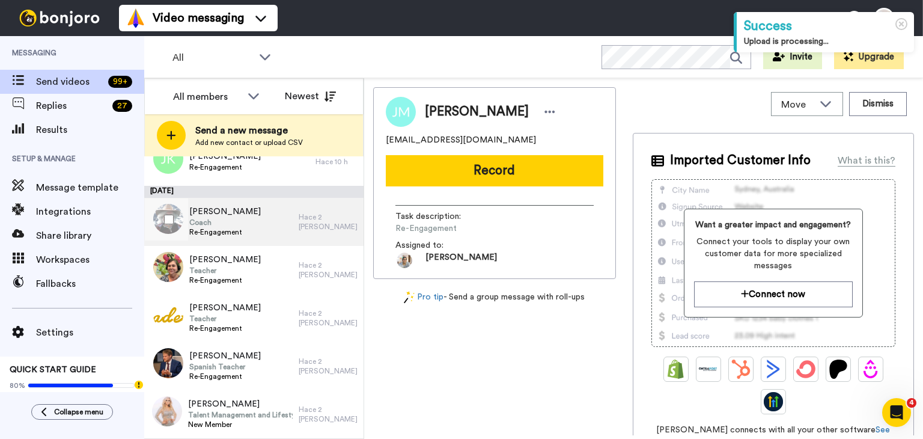
scroll to position [180, 0]
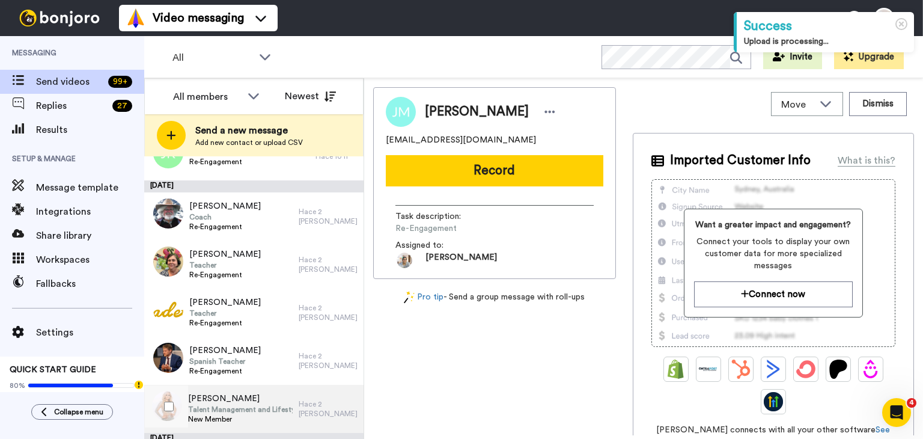
click at [242, 416] on span "New Member" at bounding box center [240, 419] width 104 height 10
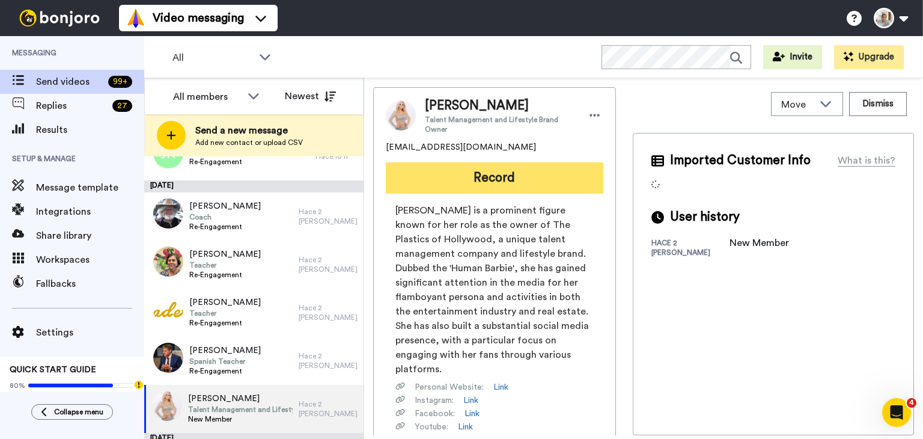
click at [514, 174] on button "Record" at bounding box center [495, 177] width 218 height 31
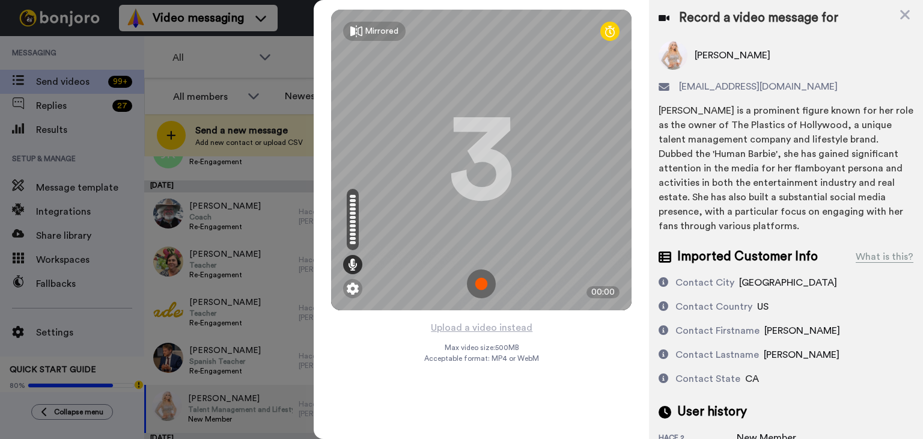
click at [488, 286] on img at bounding box center [481, 283] width 29 height 29
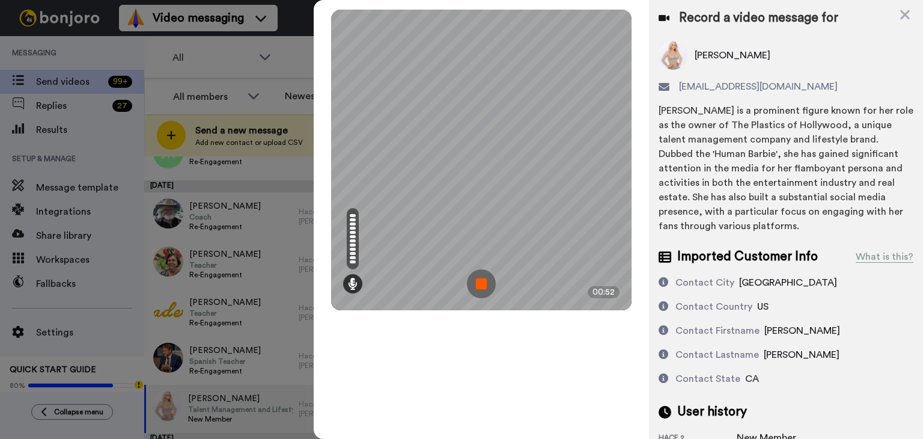
click at [486, 287] on img at bounding box center [481, 283] width 29 height 29
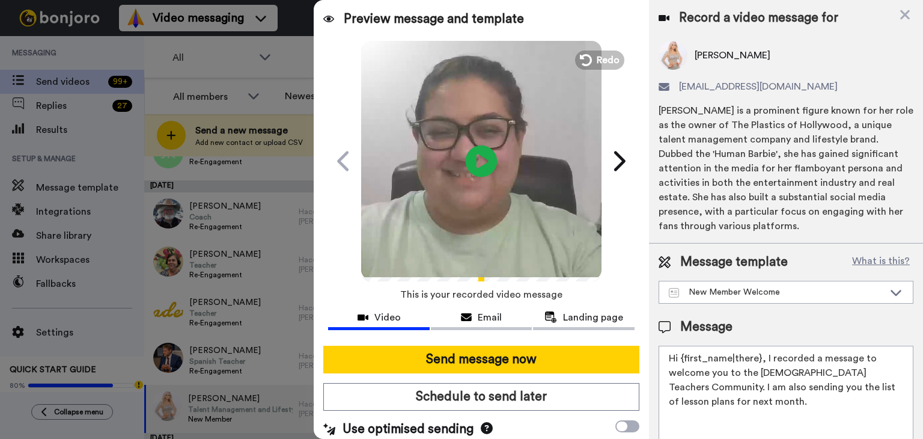
click at [476, 161] on icon "Play/Pause" at bounding box center [482, 160] width 32 height 57
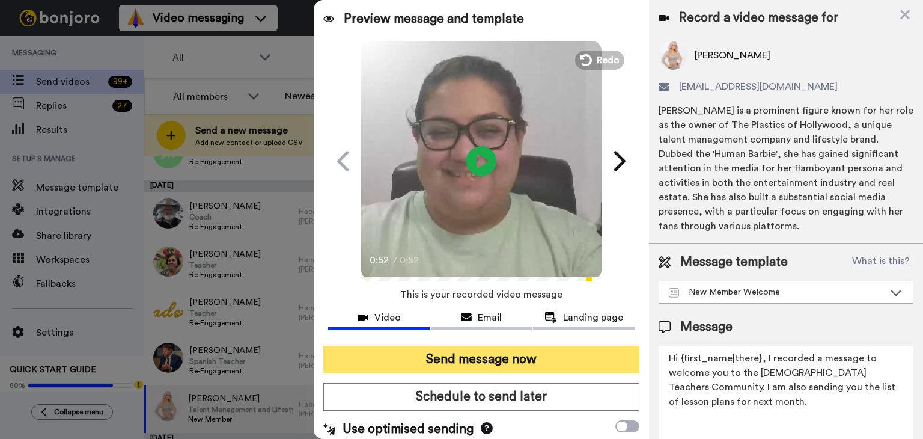
click at [486, 363] on button "Send message now" at bounding box center [481, 360] width 316 height 28
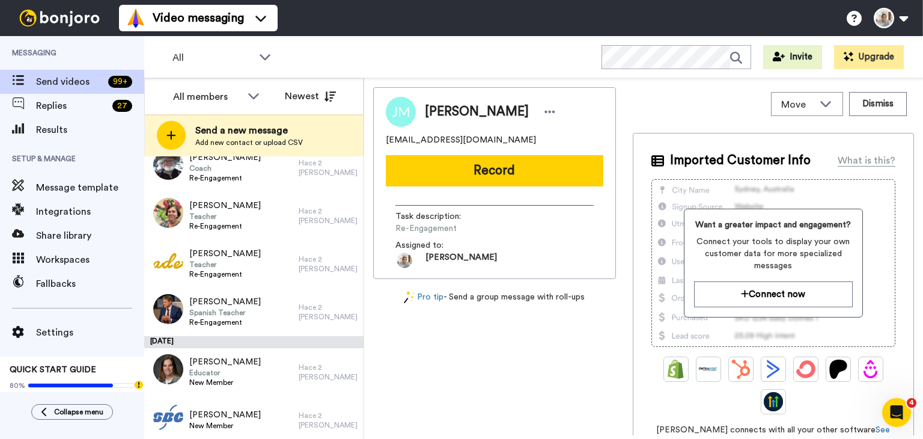
scroll to position [240, 0]
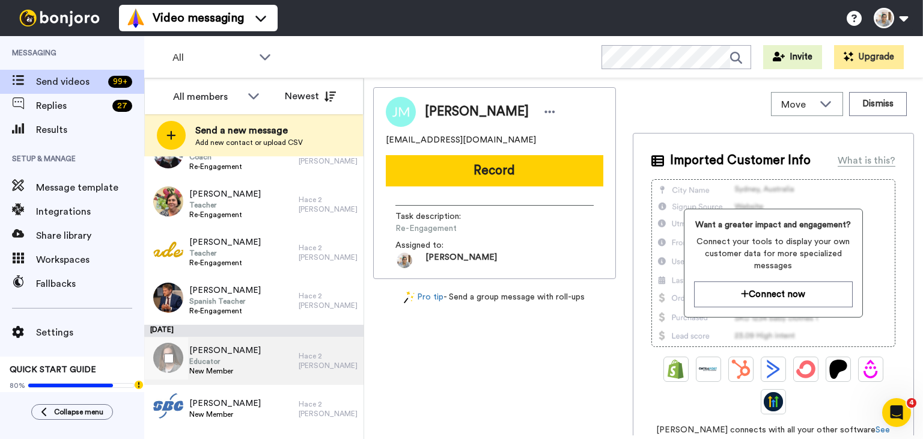
click at [265, 365] on div "[PERSON_NAME] Educator New Member" at bounding box center [221, 361] width 154 height 48
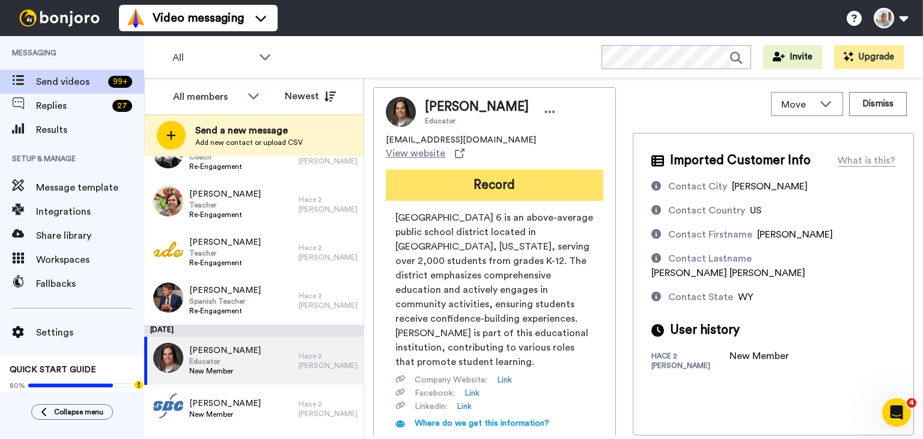
click at [522, 170] on button "Record" at bounding box center [495, 185] width 218 height 31
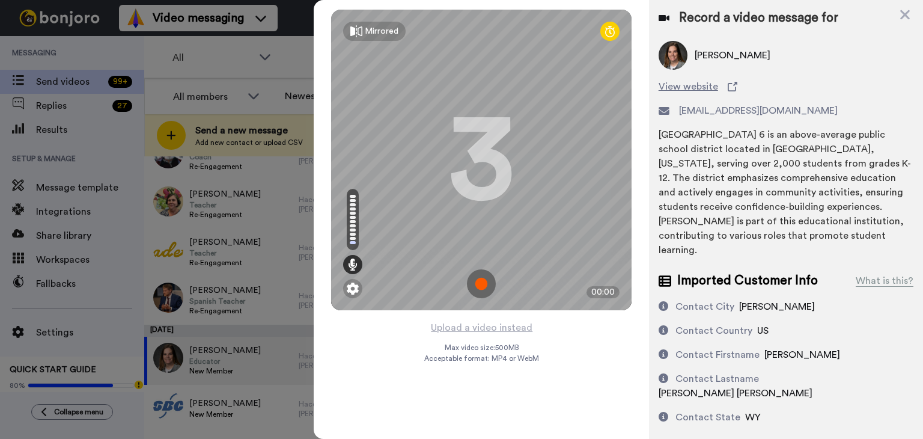
click at [482, 280] on img at bounding box center [481, 283] width 29 height 29
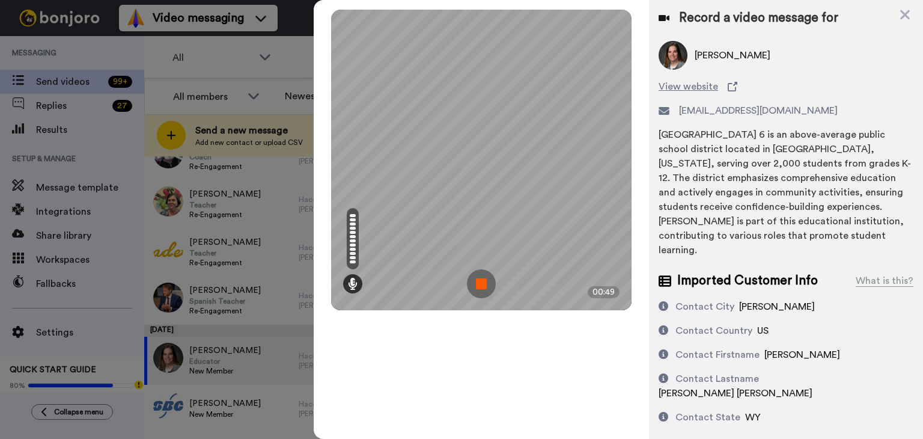
click at [482, 280] on img at bounding box center [481, 283] width 29 height 29
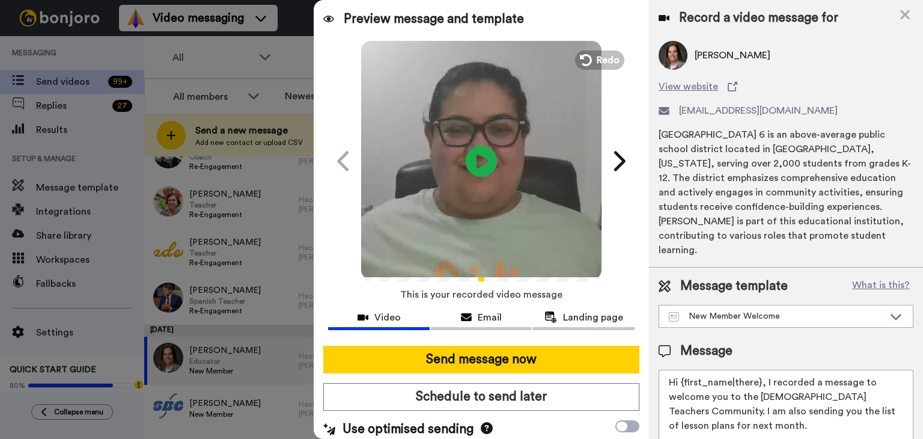
click at [474, 158] on icon "Play/Pause" at bounding box center [482, 160] width 32 height 57
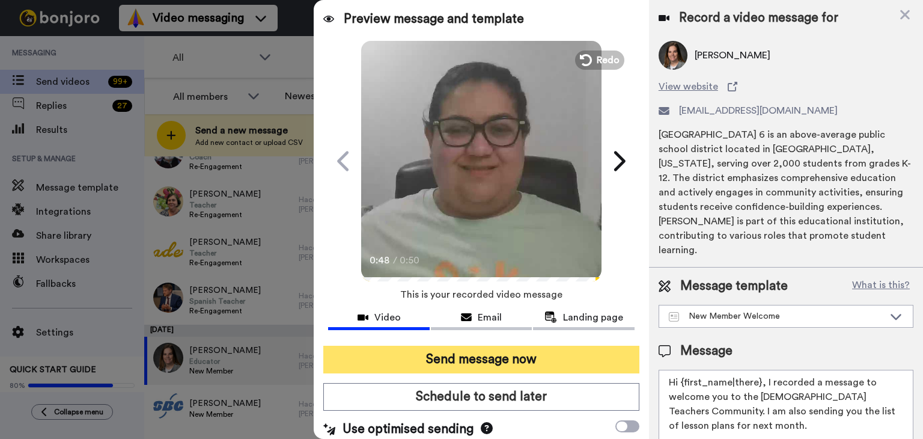
click at [466, 359] on button "Send message now" at bounding box center [481, 360] width 316 height 28
